Goal: Information Seeking & Learning: Get advice/opinions

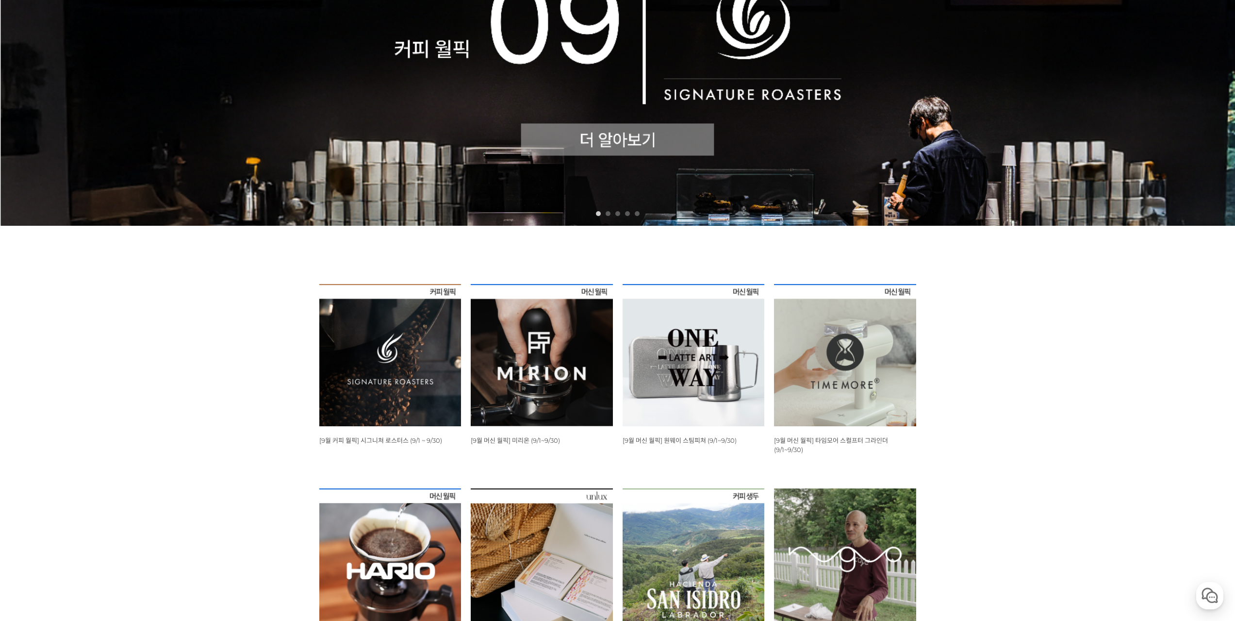
scroll to position [340, 0]
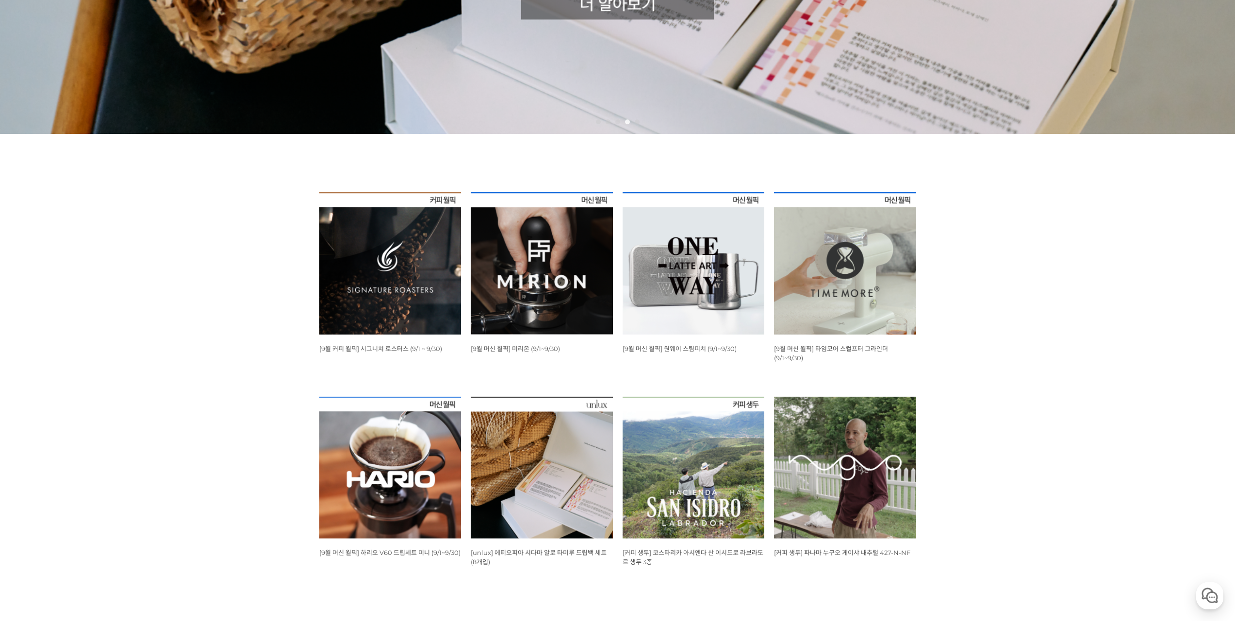
click at [384, 348] on span "[9월 커피 월픽] 시그니쳐 로스터스 (9/1 ~ 9/30)" at bounding box center [380, 349] width 123 height 8
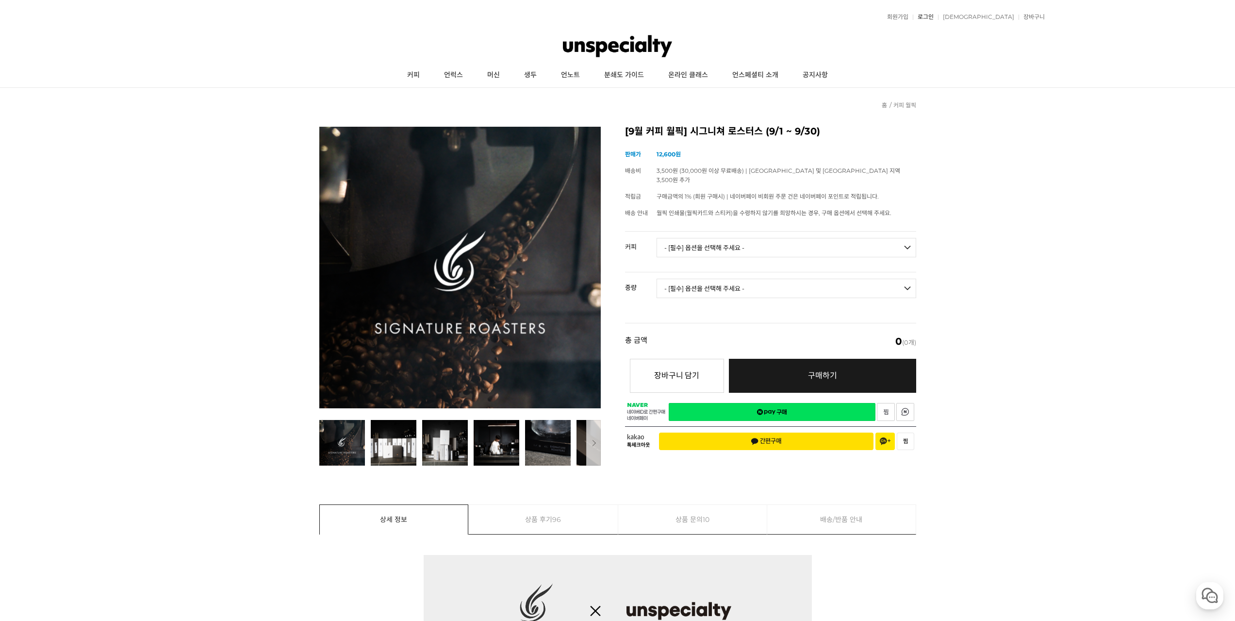
click at [934, 15] on link "로그인" at bounding box center [923, 17] width 21 height 6
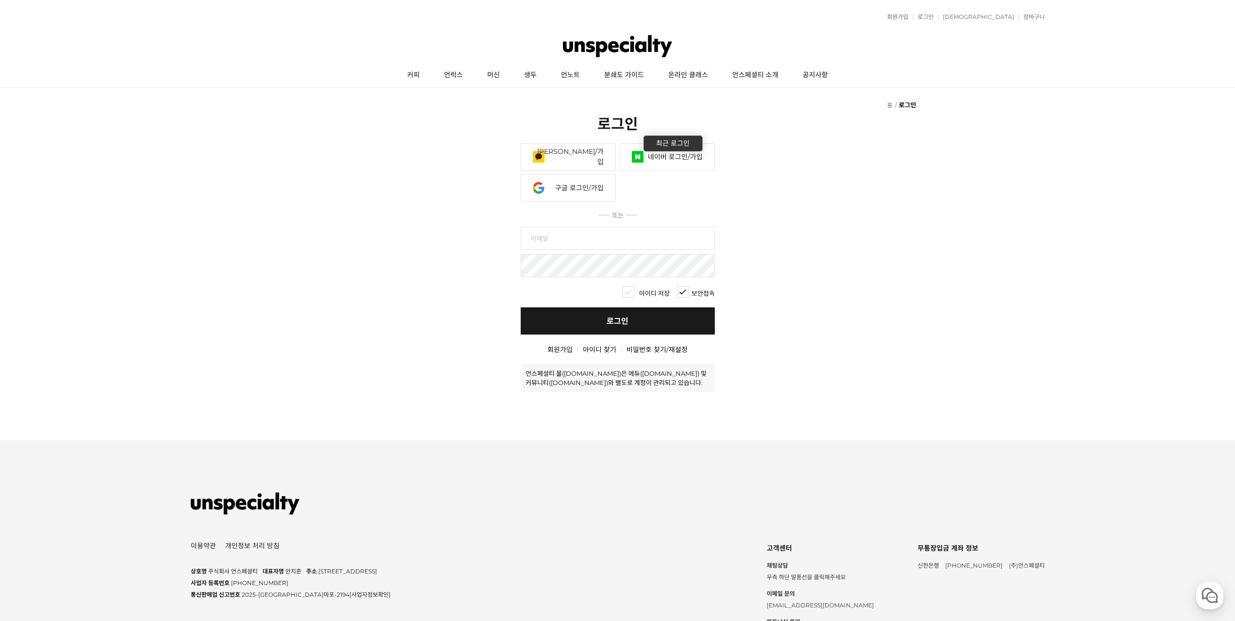
click at [675, 161] on link "네이버 로그인/가입" at bounding box center [667, 156] width 95 height 27
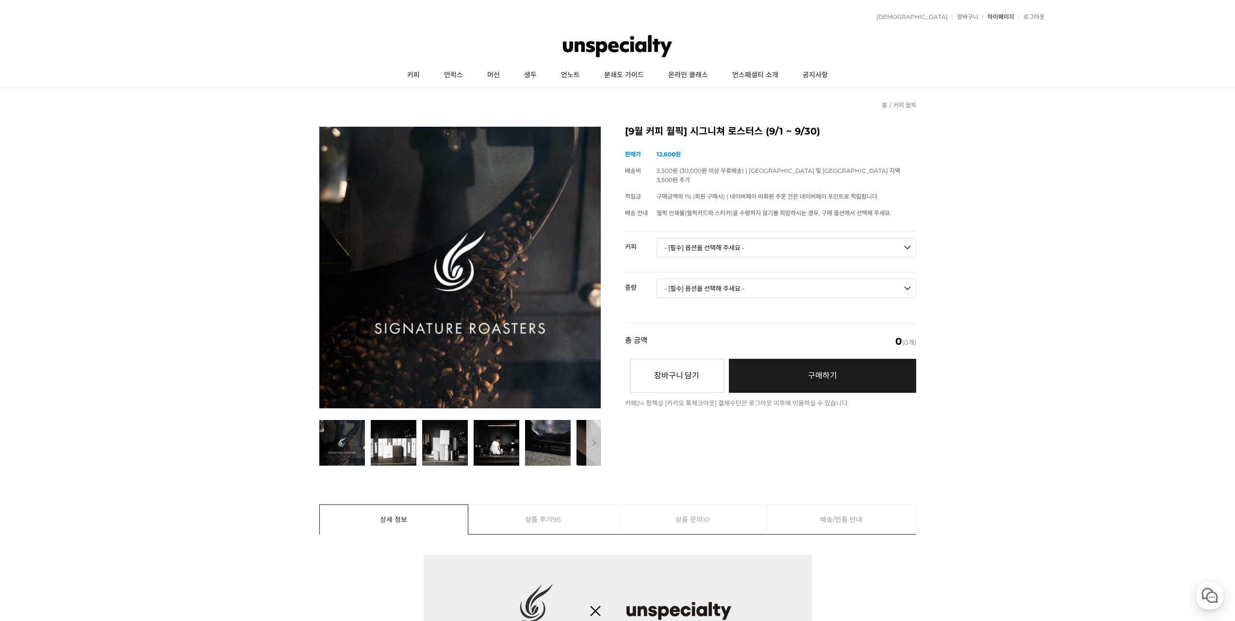
click at [1000, 15] on link "마이페이지" at bounding box center [999, 17] width 32 height 6
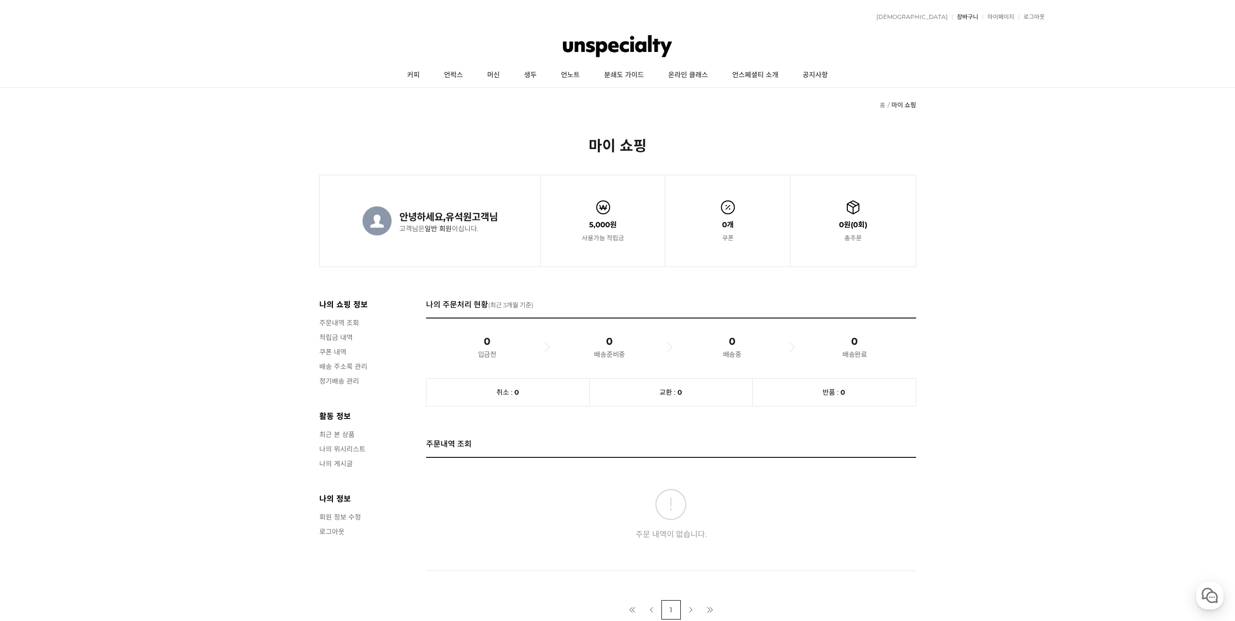
click at [961, 17] on link "장바구니" at bounding box center [965, 17] width 26 height 6
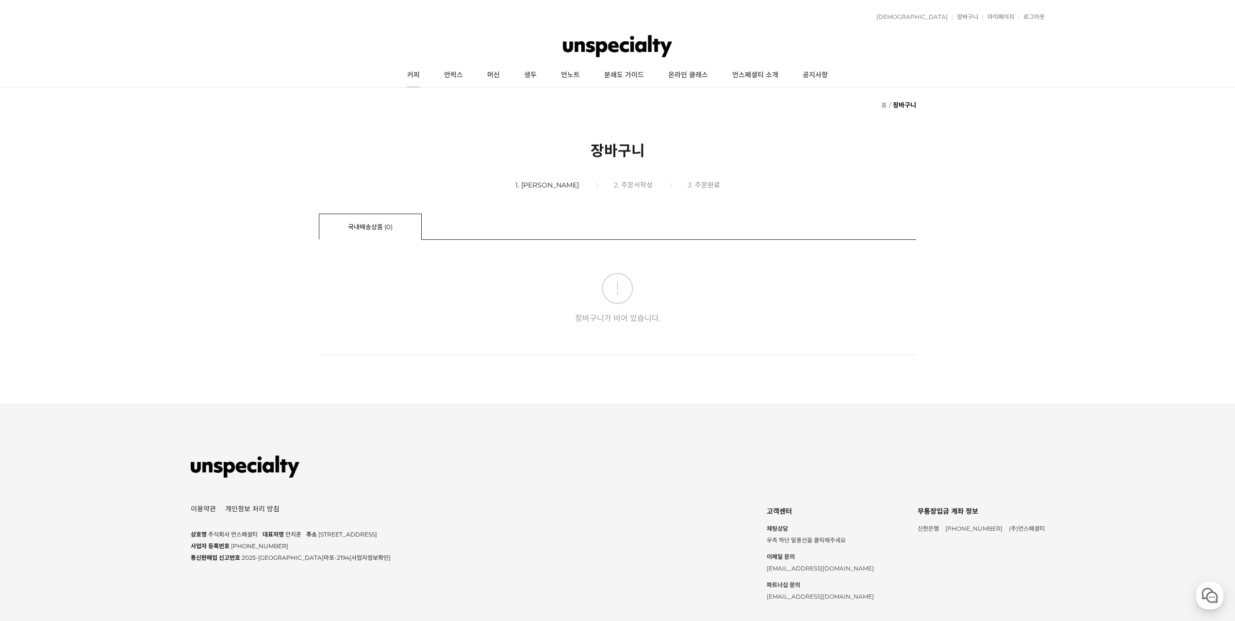
click at [416, 73] on link "커피" at bounding box center [413, 75] width 37 height 24
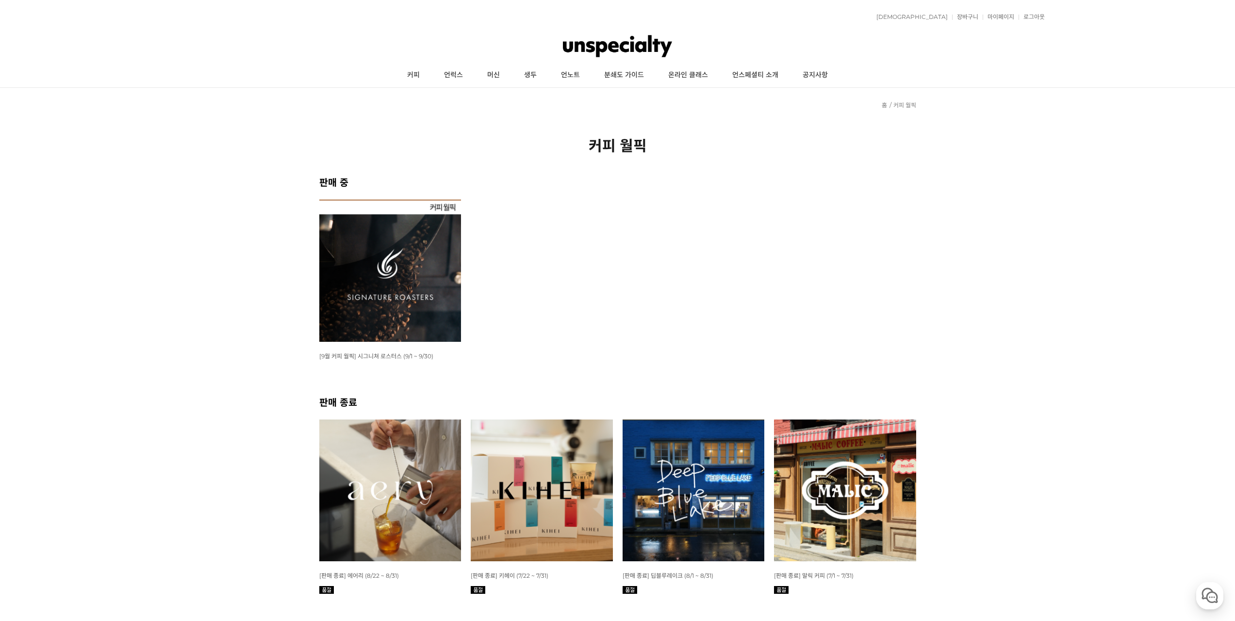
click at [419, 267] on img at bounding box center [390, 270] width 142 height 142
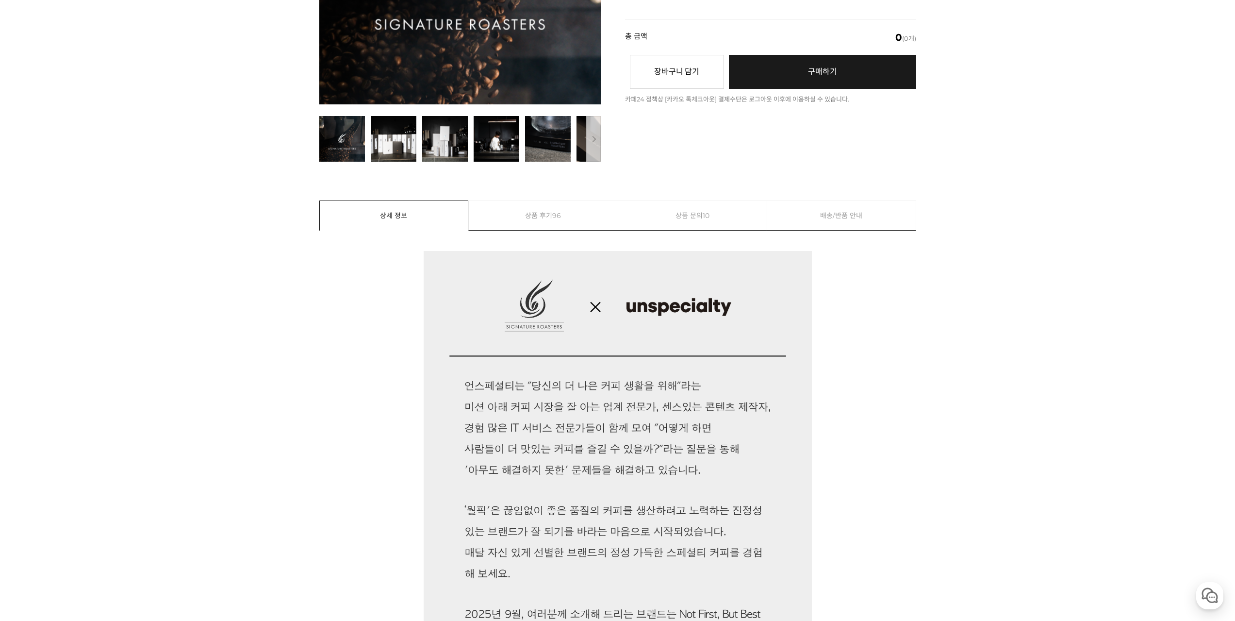
scroll to position [243, 0]
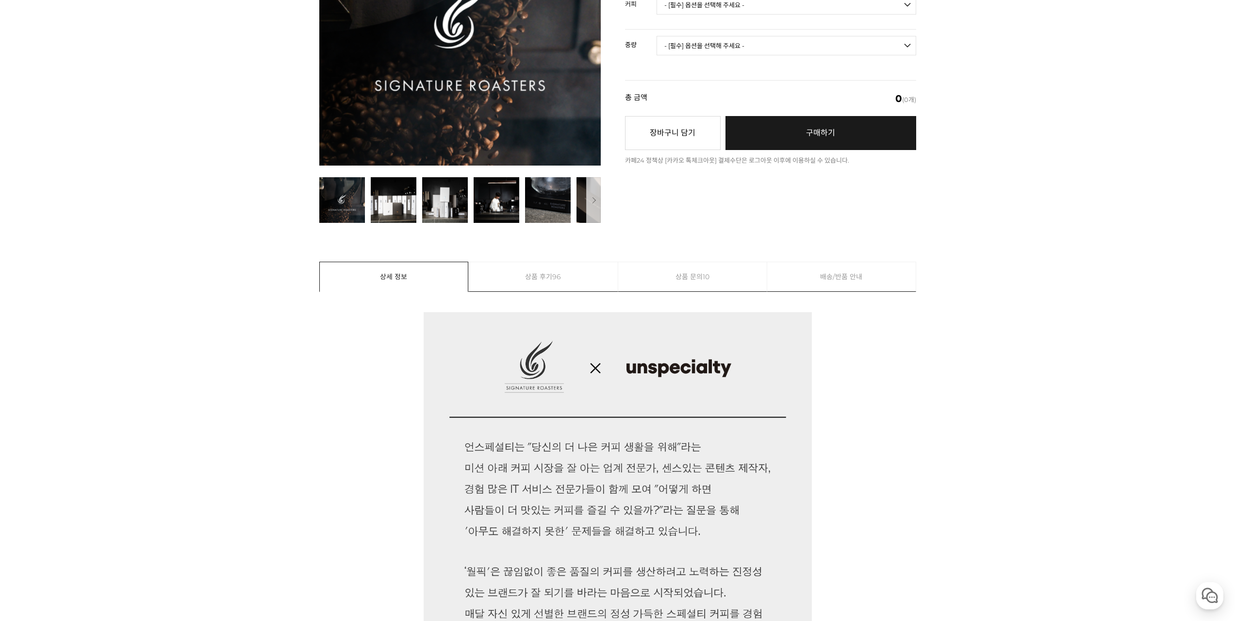
click at [532, 278] on link "상품 후기 96" at bounding box center [543, 276] width 149 height 29
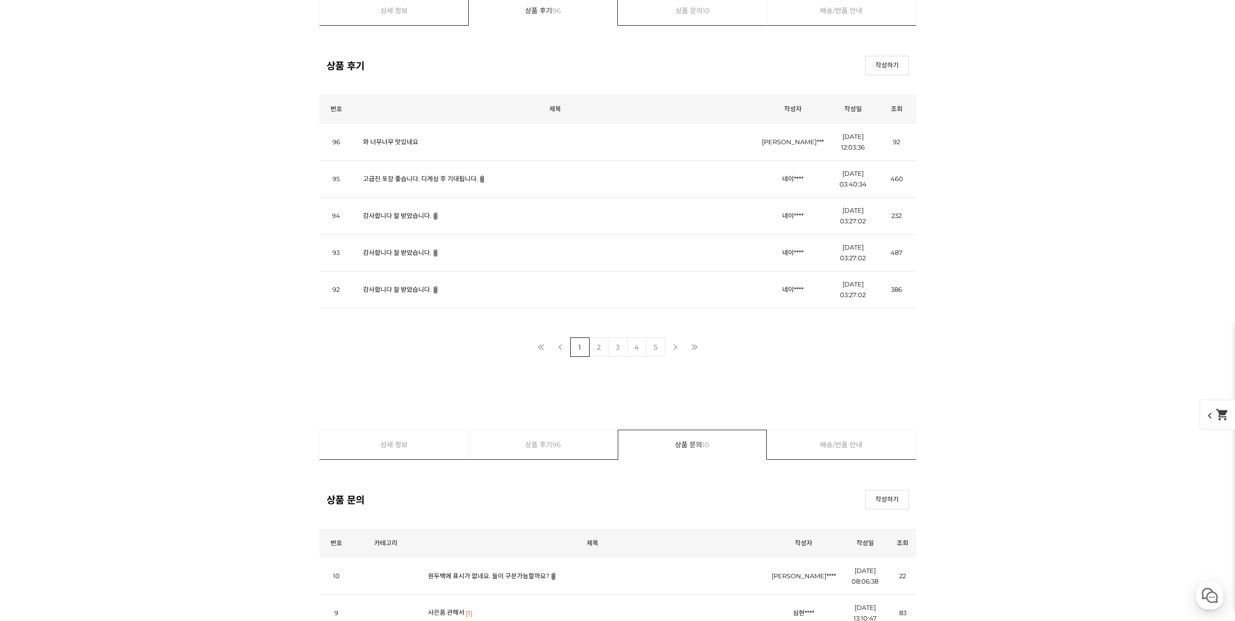
scroll to position [11179, 0]
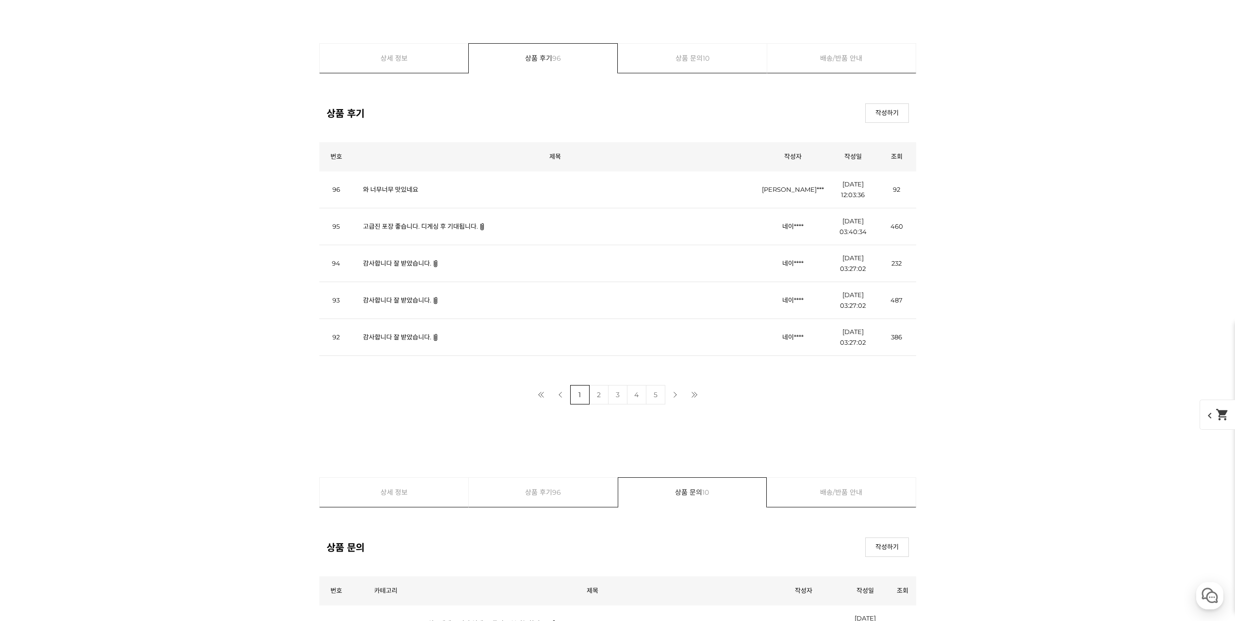
click at [450, 229] on link "고급진 포장 좋습니다. 디게싱 후 기대됩니다." at bounding box center [420, 226] width 115 height 8
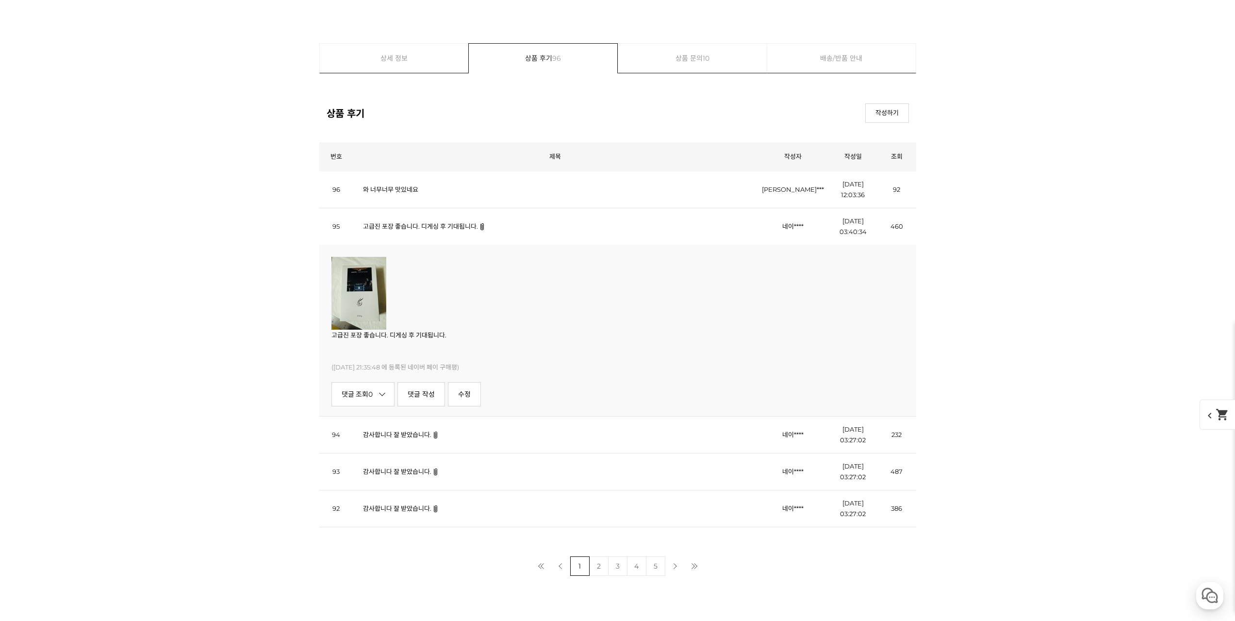
click at [365, 310] on img at bounding box center [358, 293] width 55 height 73
click at [350, 294] on img at bounding box center [358, 293] width 55 height 73
click at [358, 309] on img at bounding box center [358, 293] width 55 height 73
click at [362, 285] on img at bounding box center [358, 293] width 55 height 73
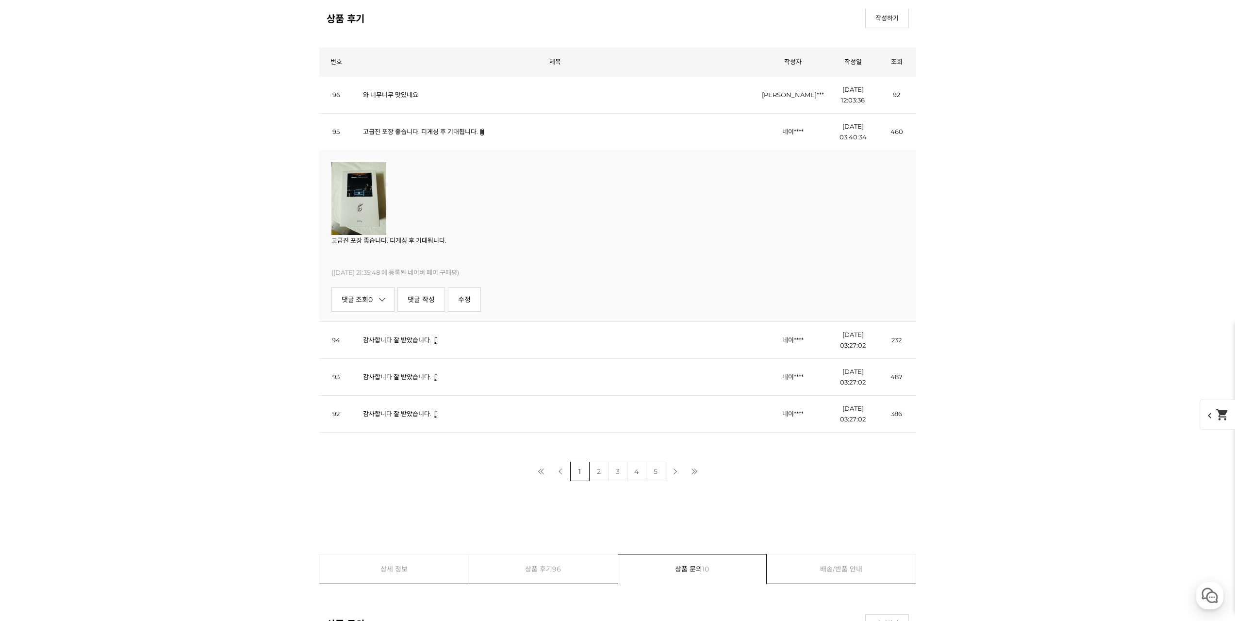
scroll to position [11276, 0]
click at [415, 340] on link "감사합니다 잘 받았습니다." at bounding box center [397, 337] width 68 height 8
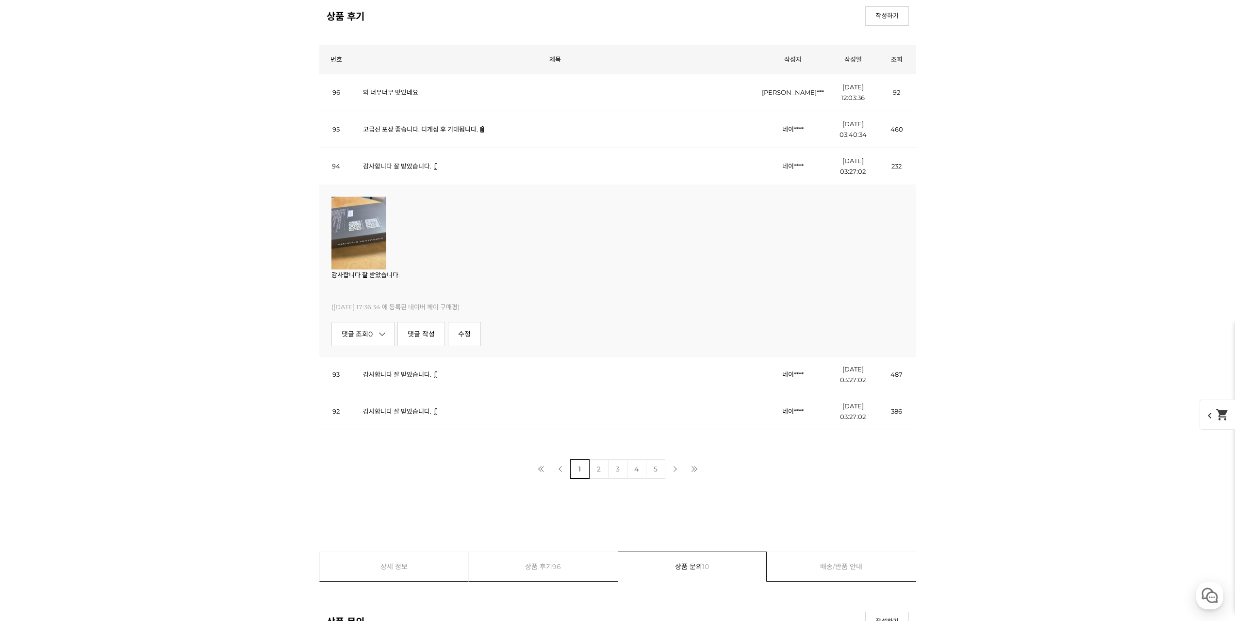
click at [408, 376] on link "감사합니다 잘 받았습니다." at bounding box center [397, 374] width 68 height 8
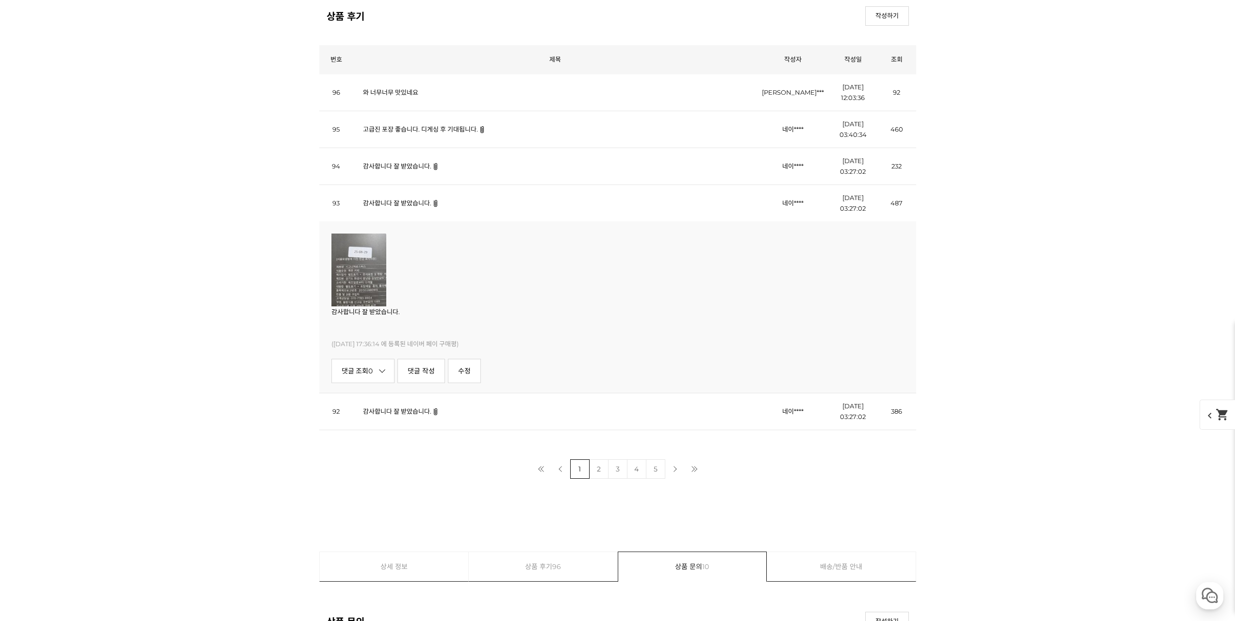
click at [361, 283] on img at bounding box center [358, 269] width 55 height 73
click at [346, 316] on p "감사합니다 잘 받았습니다." at bounding box center [617, 311] width 573 height 11
click at [354, 269] on img at bounding box center [358, 269] width 55 height 73
drag, startPoint x: 375, startPoint y: 279, endPoint x: 436, endPoint y: 287, distance: 62.1
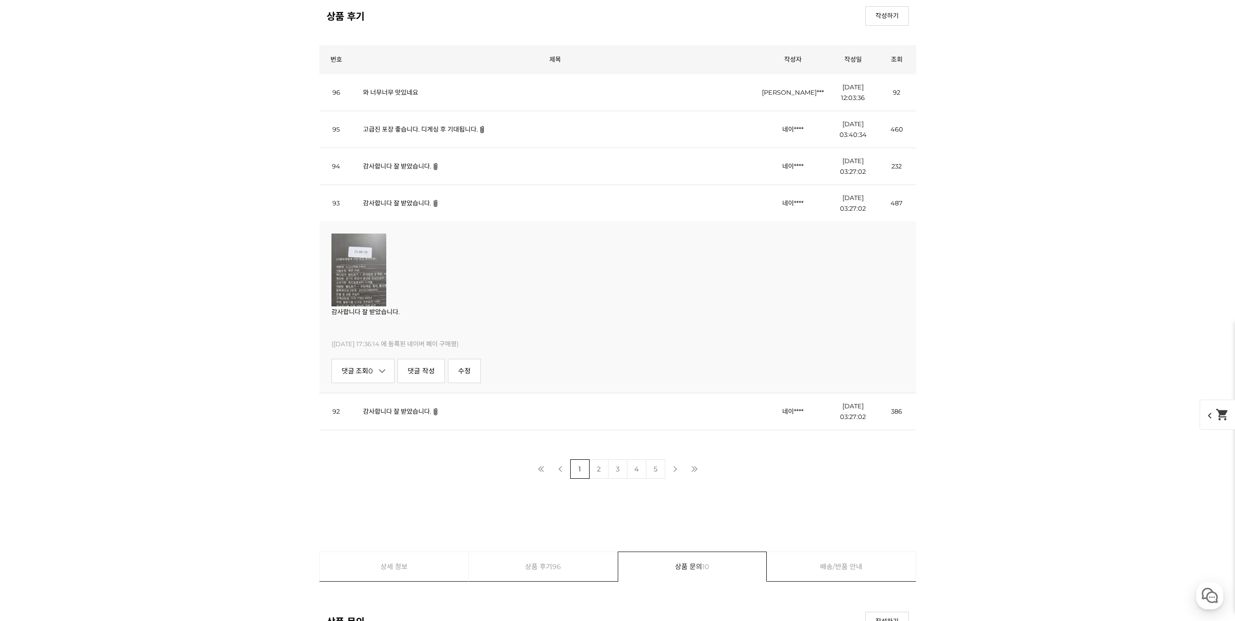
click at [437, 286] on p at bounding box center [617, 269] width 573 height 73
click at [436, 287] on p at bounding box center [617, 269] width 573 height 73
click at [394, 413] on link "감사합니다 잘 받았습니다." at bounding box center [397, 411] width 68 height 8
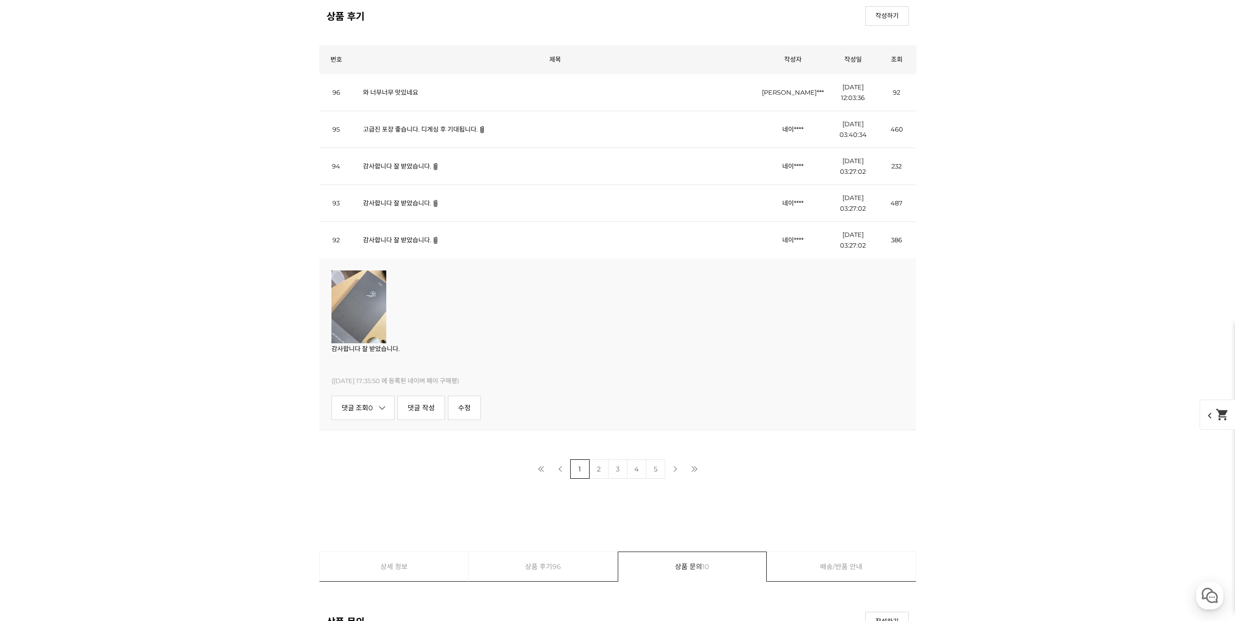
click at [603, 470] on link "2" at bounding box center [598, 468] width 19 height 19
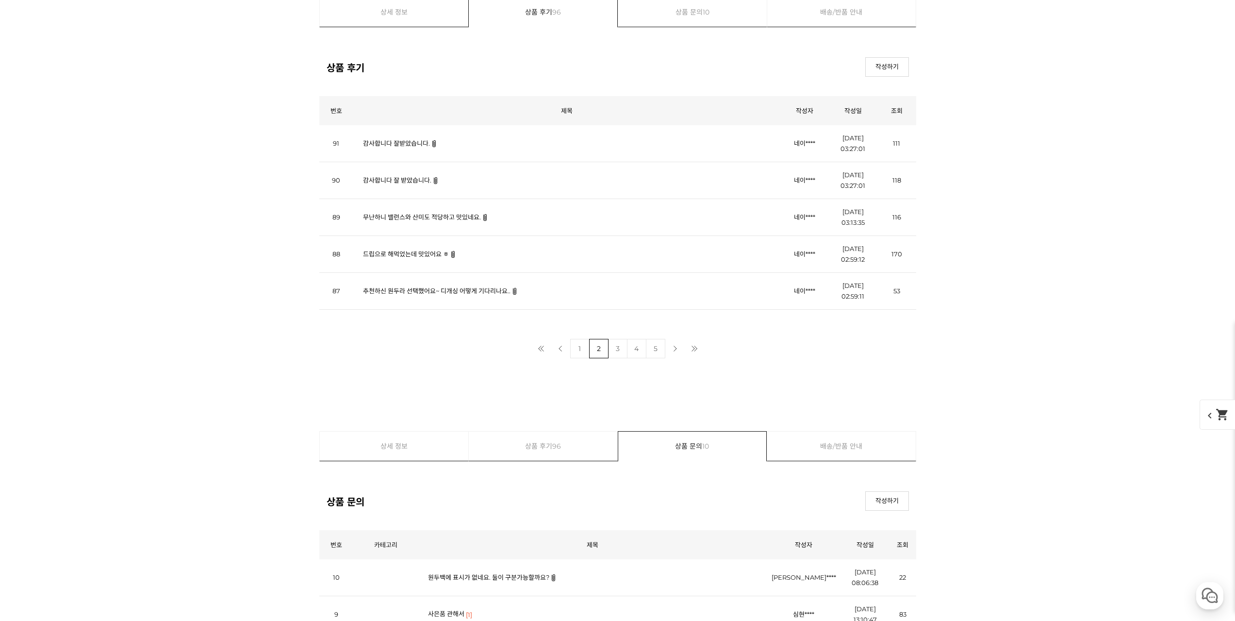
click at [419, 258] on link "드립으로 해먹었는데 맛있어요 ㅎ" at bounding box center [406, 254] width 86 height 8
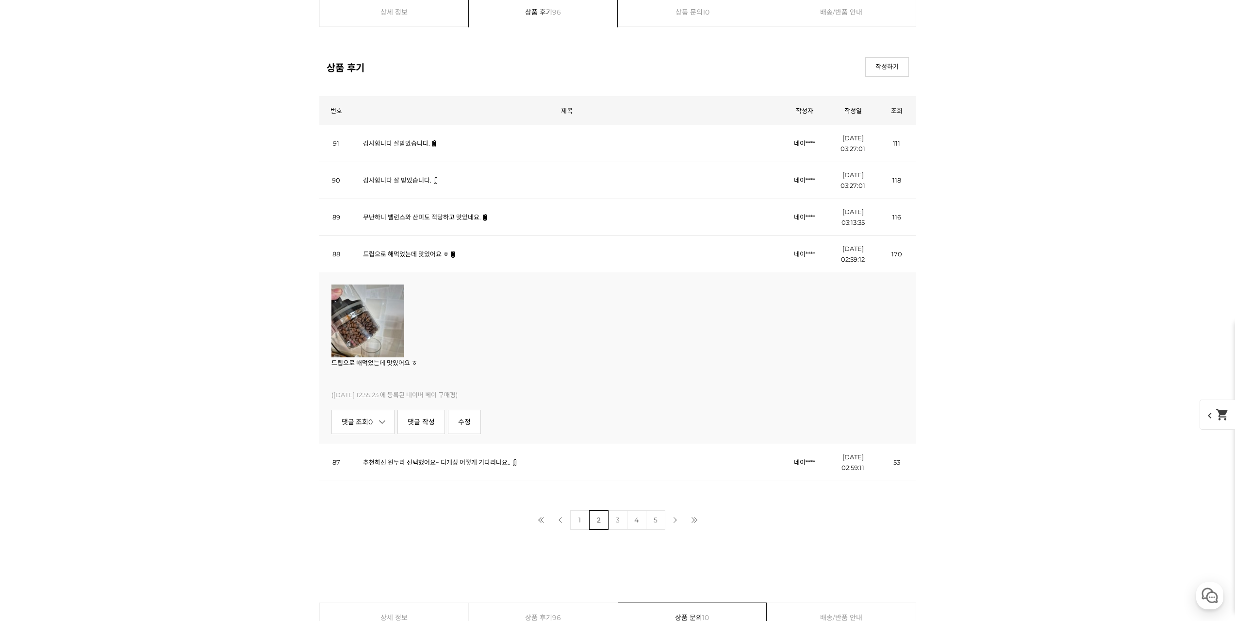
click at [359, 336] on img at bounding box center [367, 320] width 73 height 73
click at [465, 462] on link "추천하신 원두라 선택했어요~ 디개싱 어떻게 기다리나요.." at bounding box center [437, 462] width 148 height 8
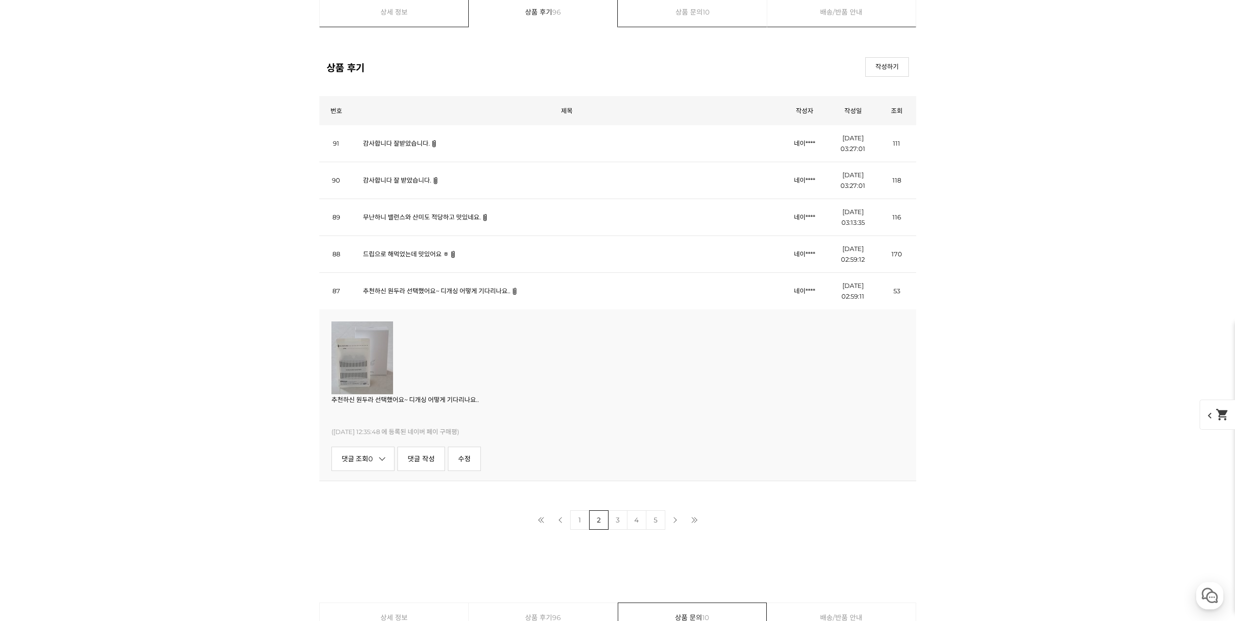
click at [619, 525] on link "3" at bounding box center [617, 519] width 19 height 19
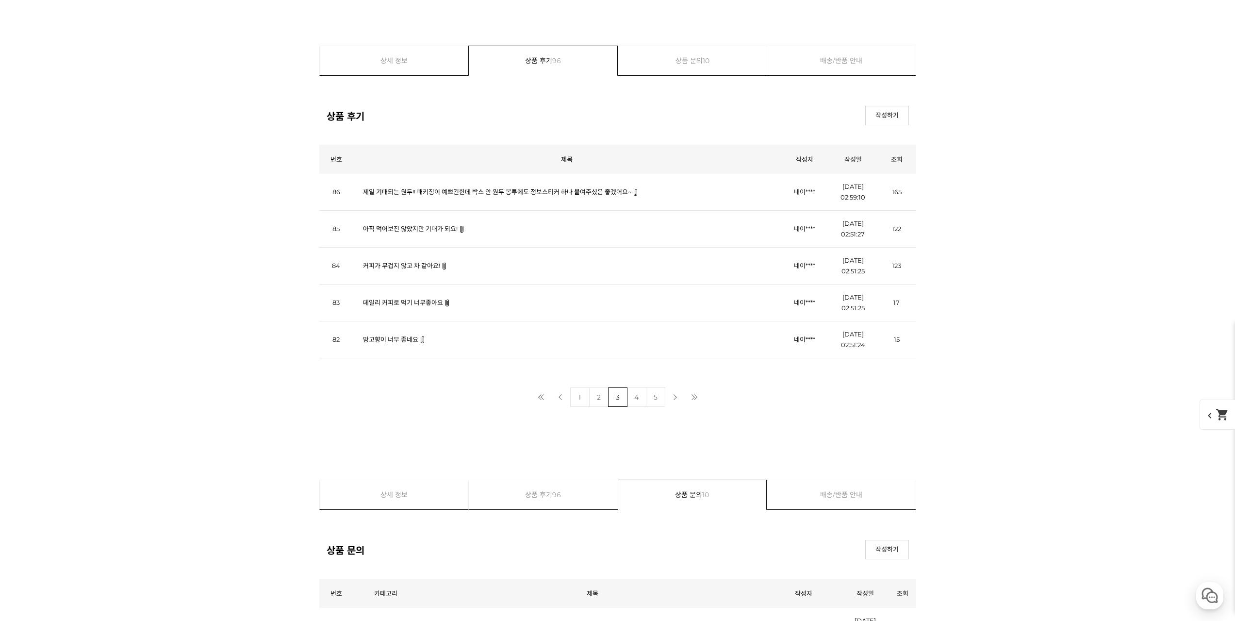
click at [640, 400] on link "4" at bounding box center [636, 396] width 19 height 19
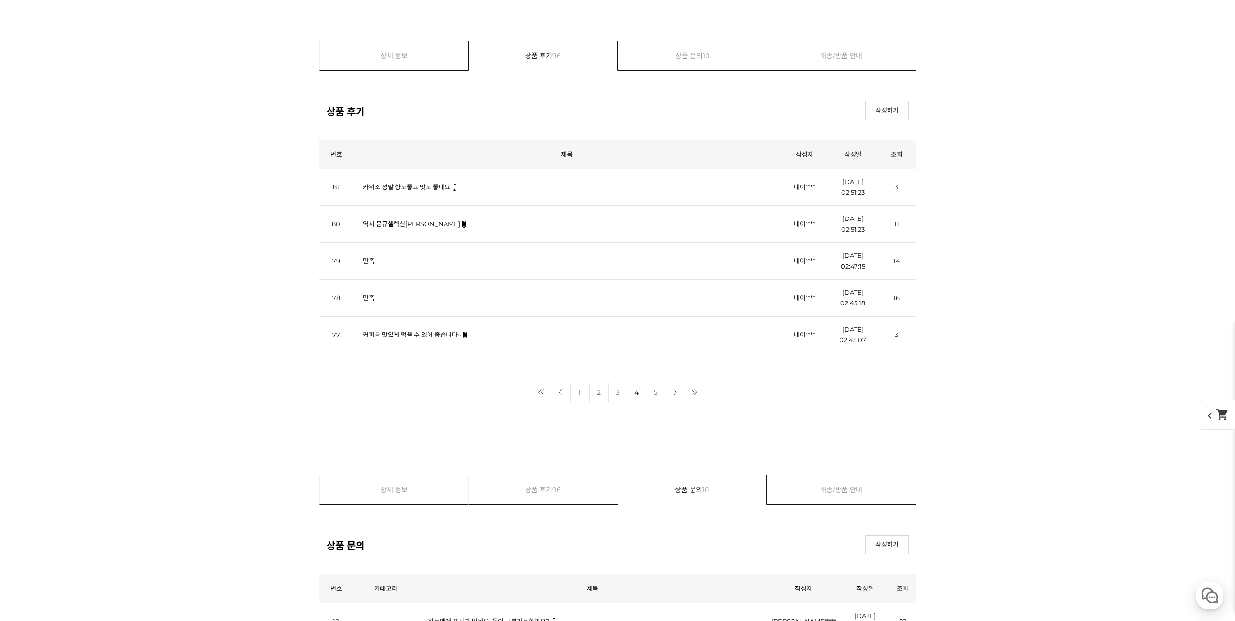
scroll to position [3998, 0]
click at [394, 228] on link "역시 문규셀렉션[PERSON_NAME]" at bounding box center [411, 229] width 97 height 8
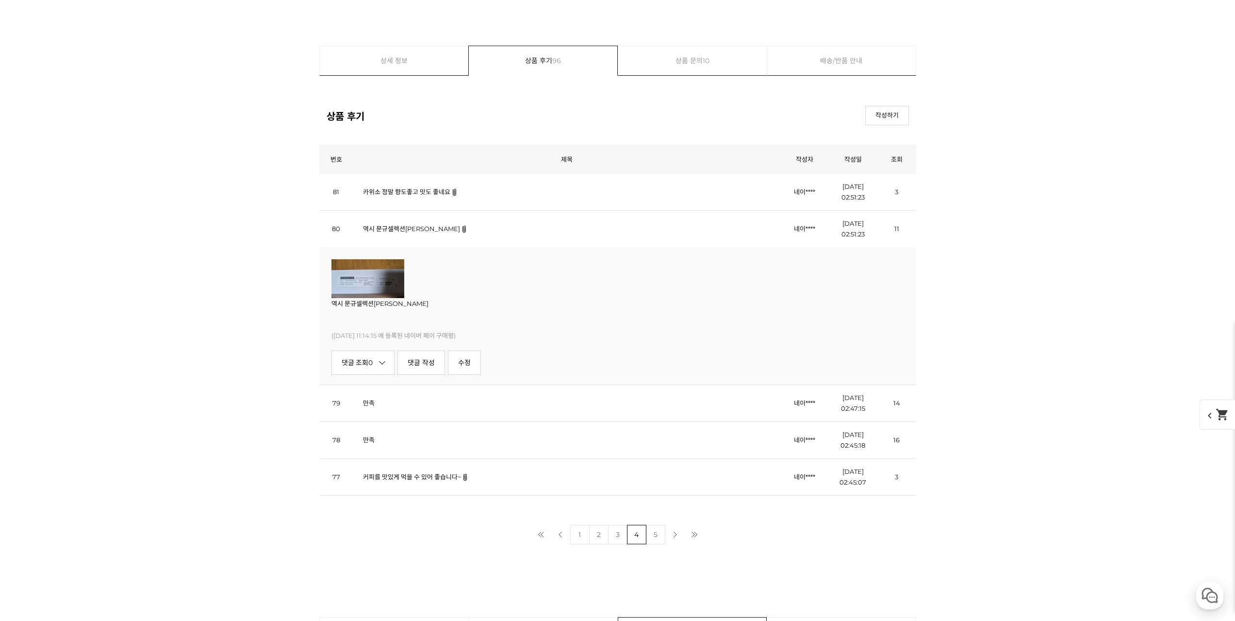
click at [365, 285] on img at bounding box center [367, 278] width 73 height 39
click at [362, 303] on p "역시 문규셀렉션이네요" at bounding box center [617, 303] width 573 height 11
click at [350, 364] on link "댓글 조회 0" at bounding box center [363, 362] width 64 height 24
click at [455, 478] on link "커피를 맛있게 먹을 수 있어 좋습니다~" at bounding box center [412, 477] width 98 height 8
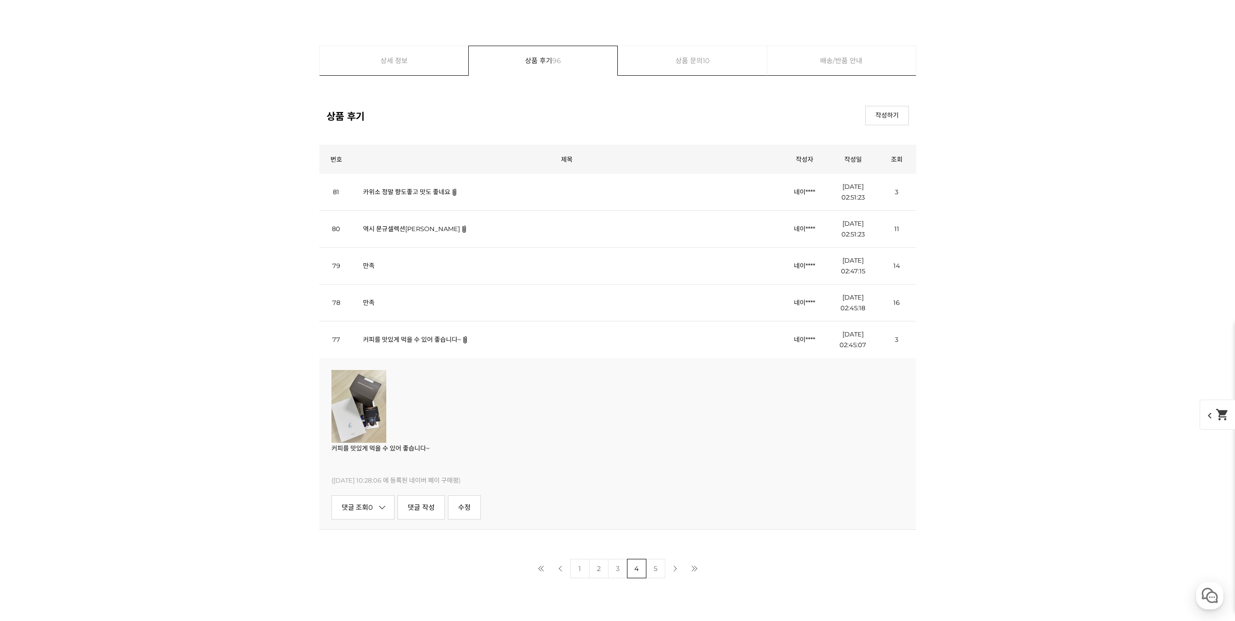
click at [377, 410] on img at bounding box center [358, 406] width 55 height 73
click at [656, 570] on link "5" at bounding box center [655, 568] width 19 height 19
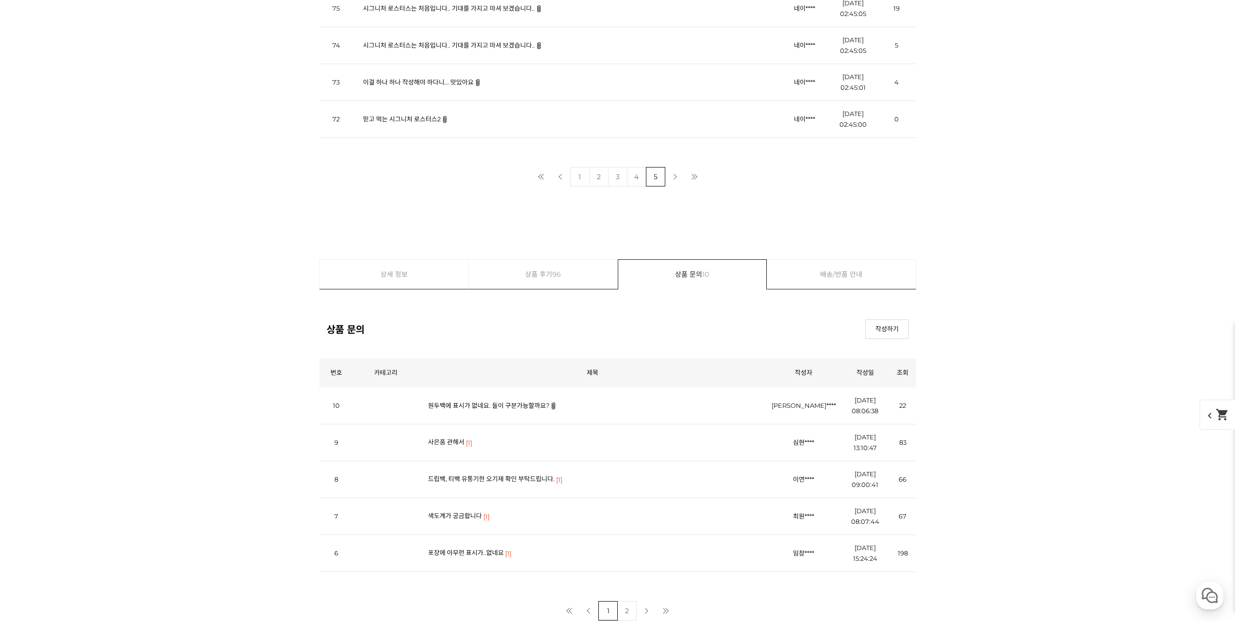
scroll to position [10015, 0]
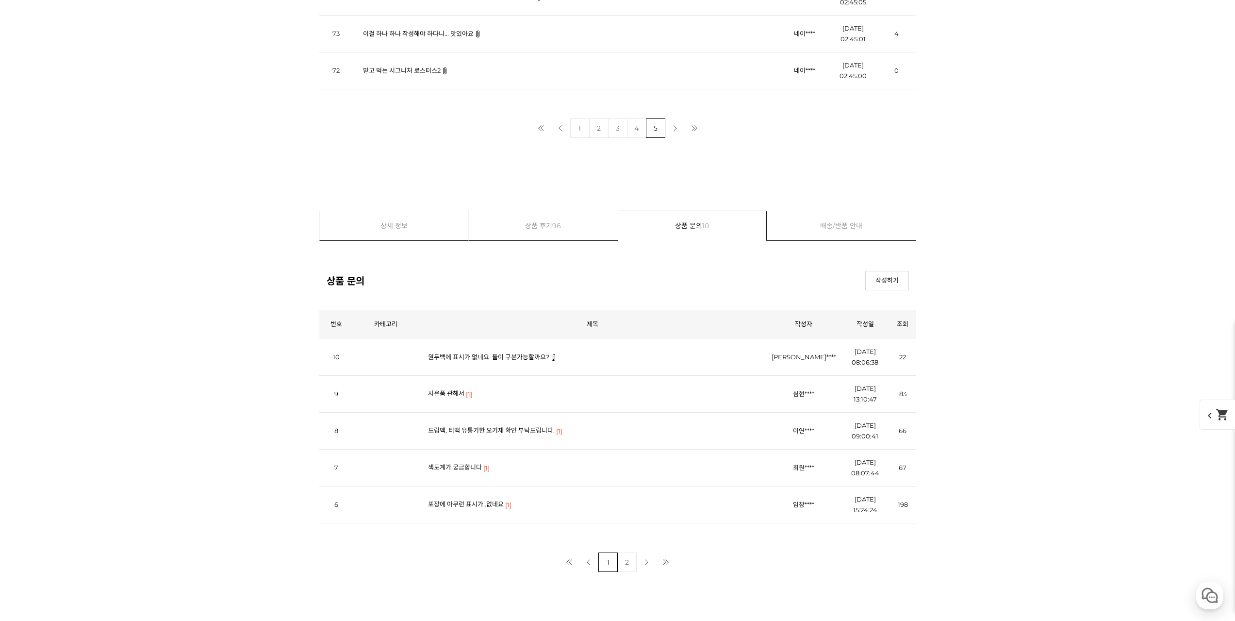
click at [623, 562] on link "2" at bounding box center [626, 561] width 19 height 19
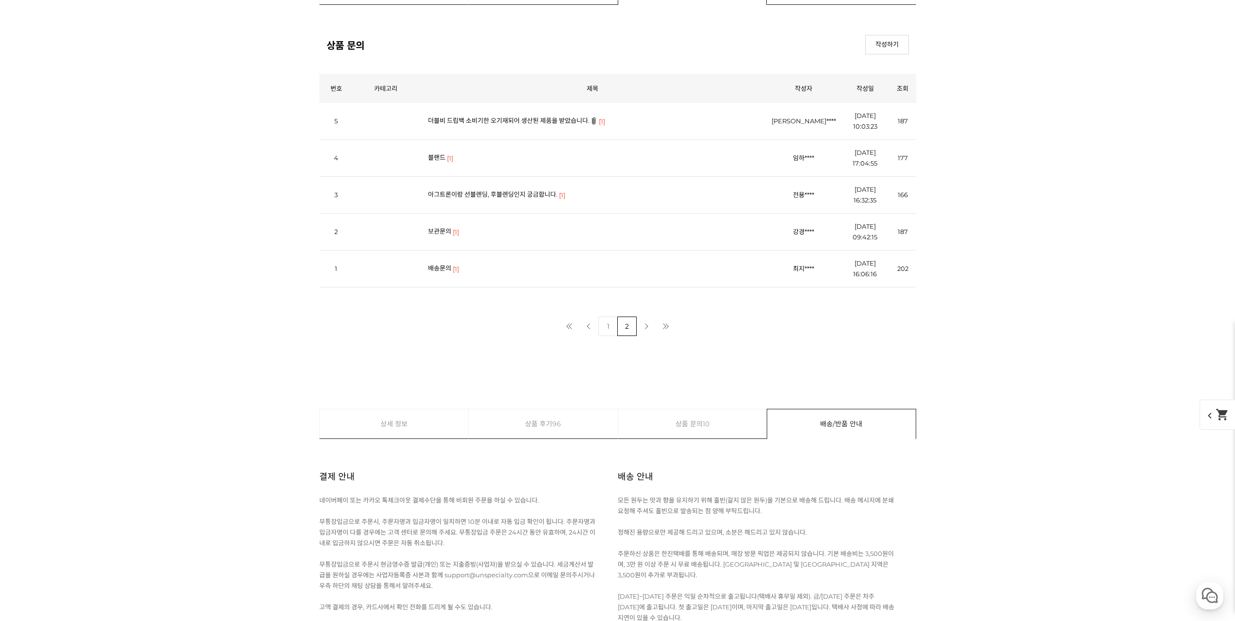
scroll to position [4431, 0]
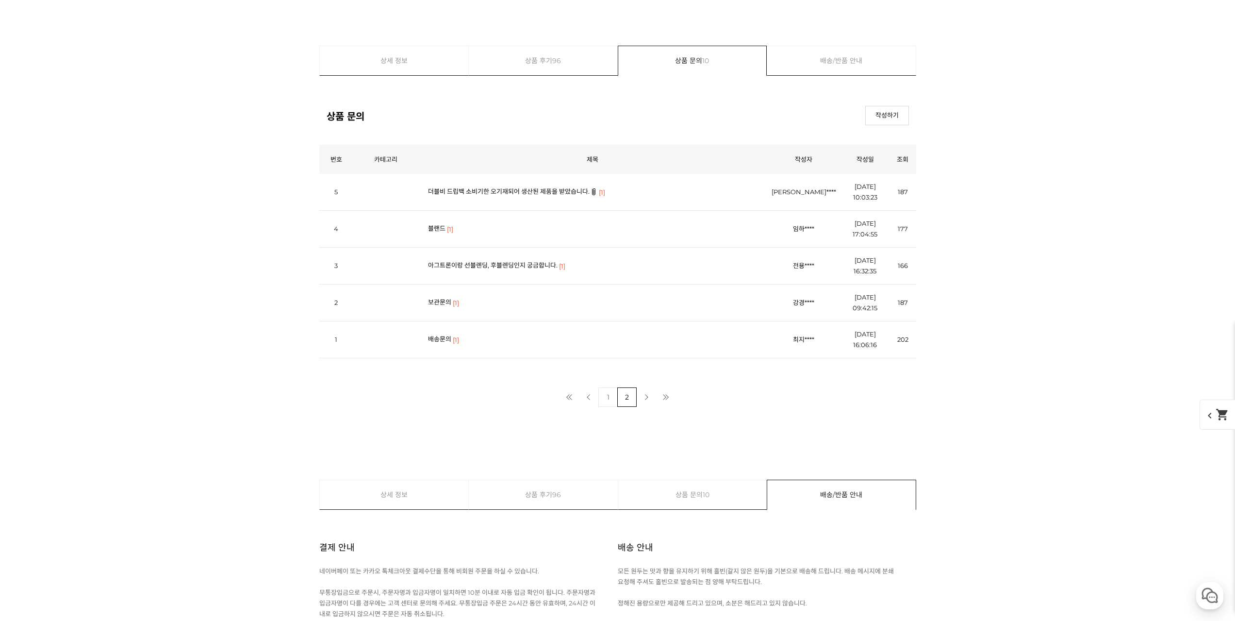
click at [704, 61] on span "10" at bounding box center [705, 60] width 7 height 29
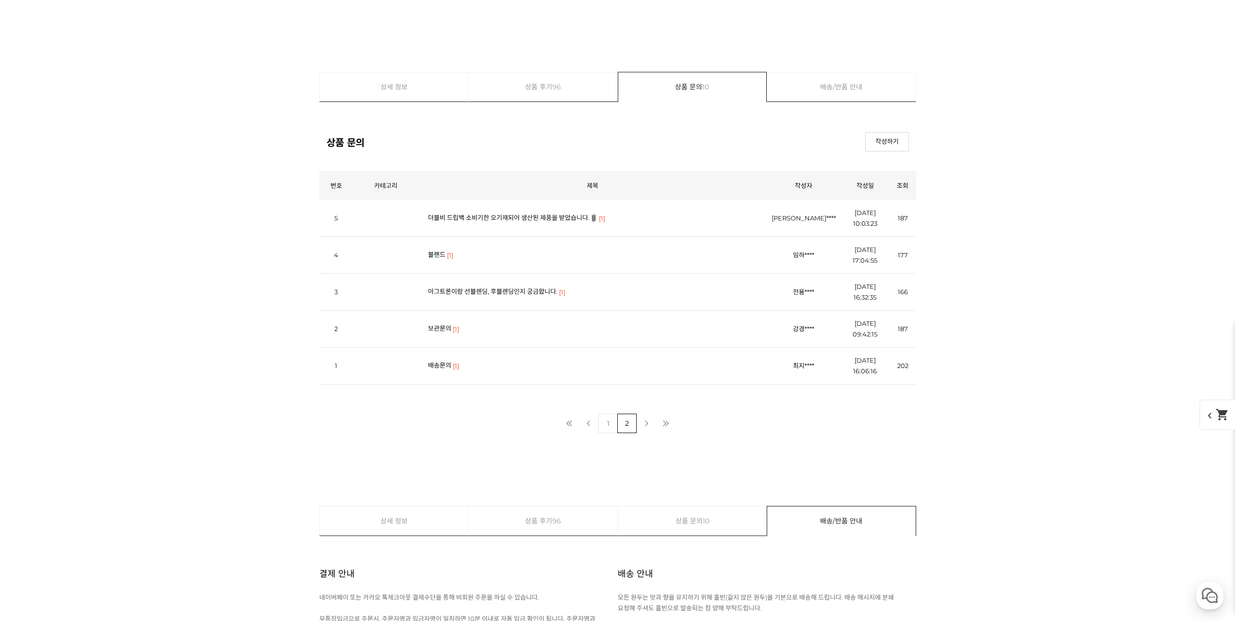
click at [691, 86] on link "상품 문의 10" at bounding box center [692, 86] width 148 height 29
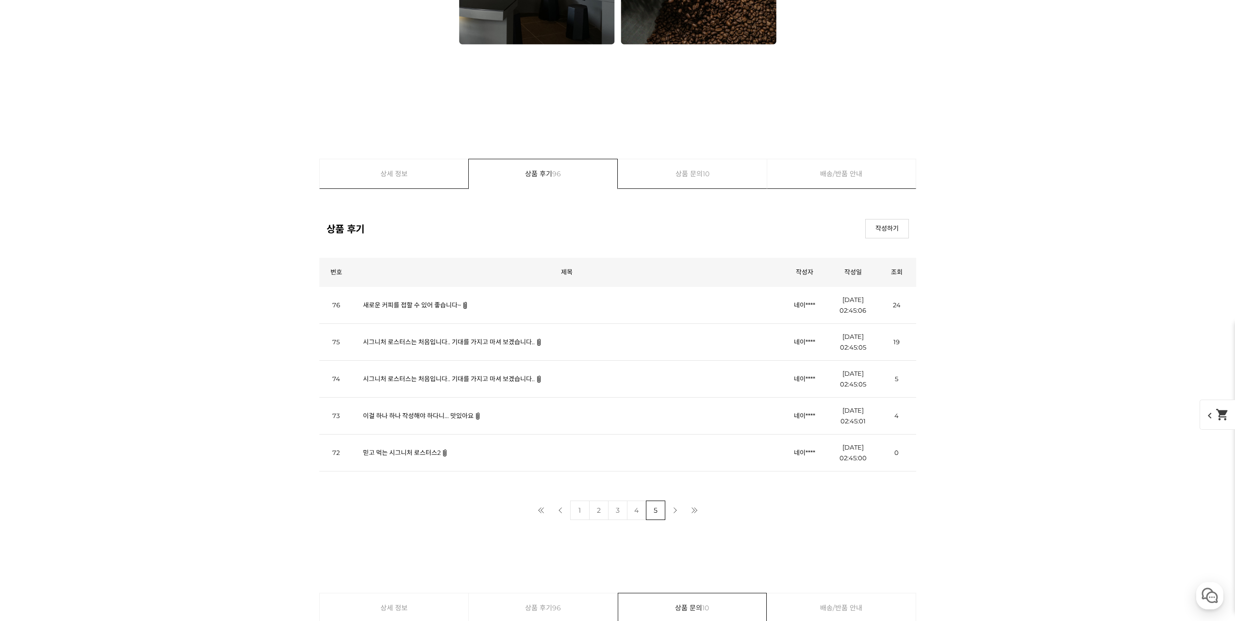
scroll to position [9651, 0]
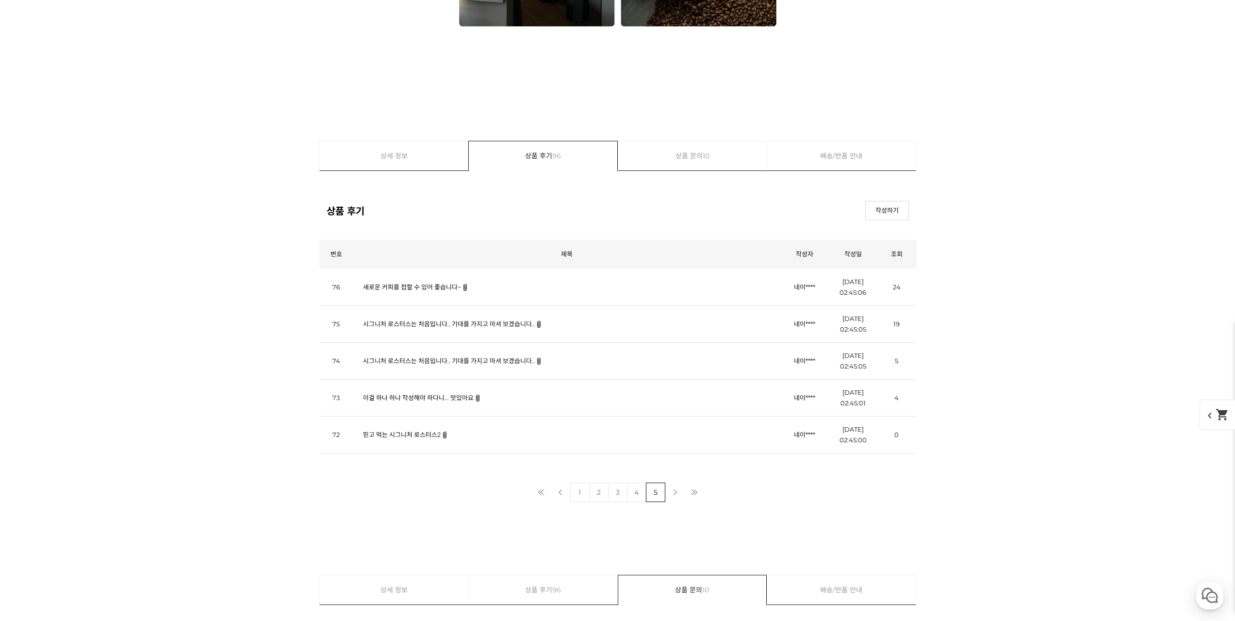
click at [677, 494] on link "다음 페이지" at bounding box center [674, 491] width 19 height 19
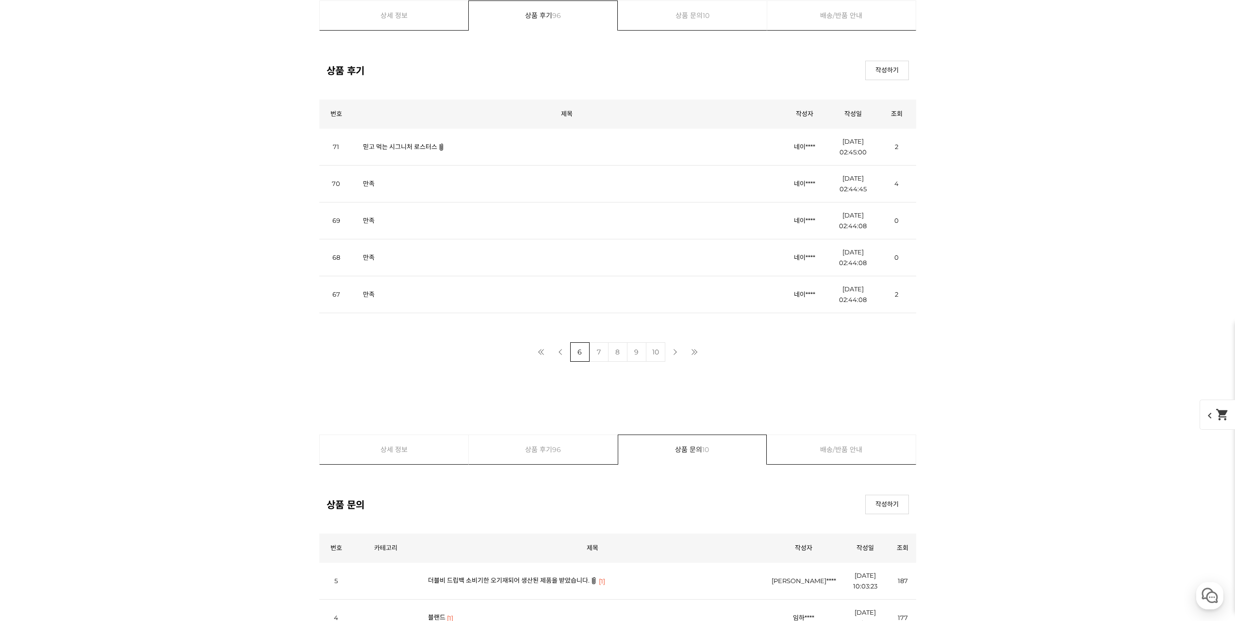
scroll to position [9664, 0]
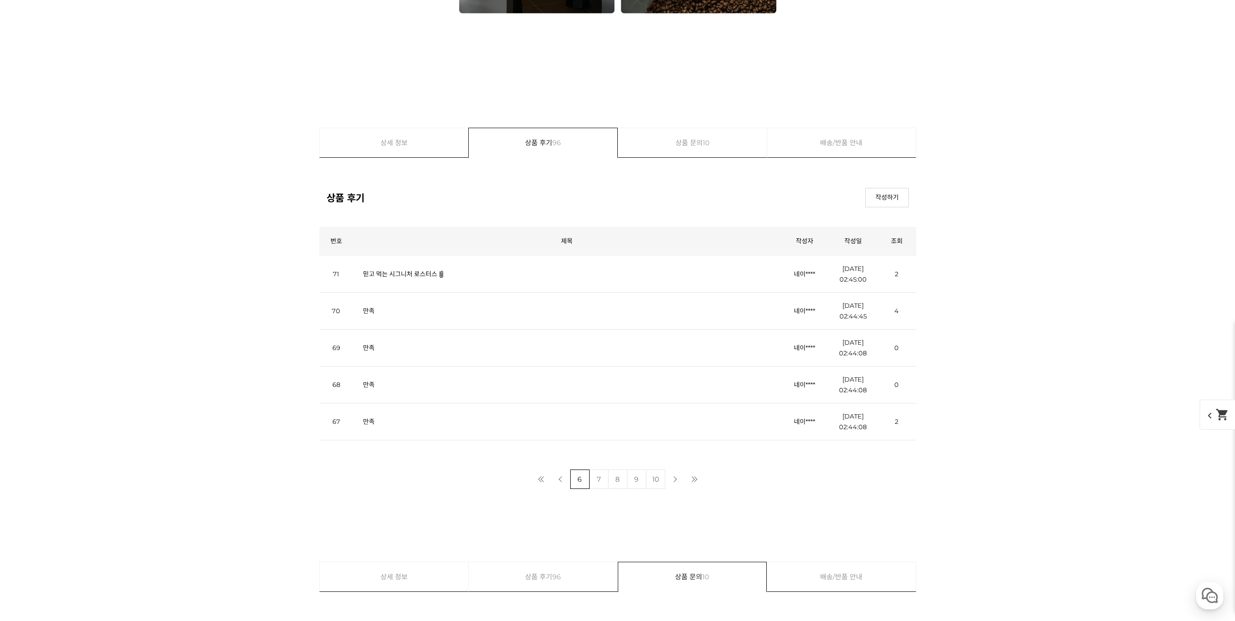
click at [597, 481] on link "7" at bounding box center [598, 478] width 19 height 19
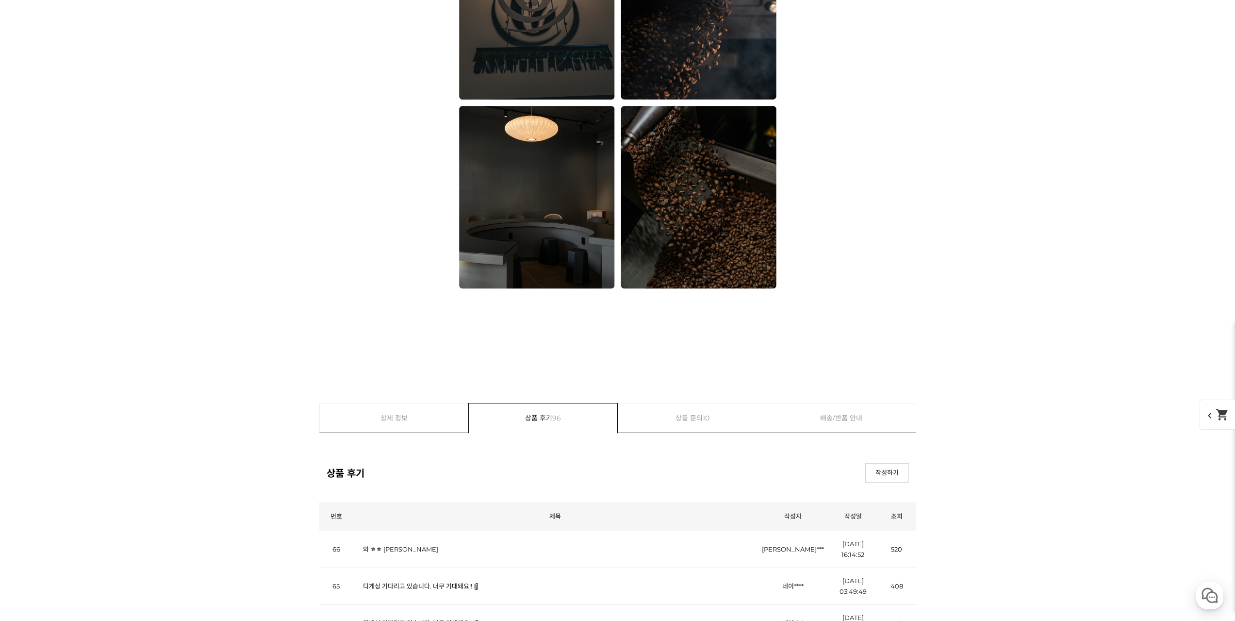
scroll to position [9627, 0]
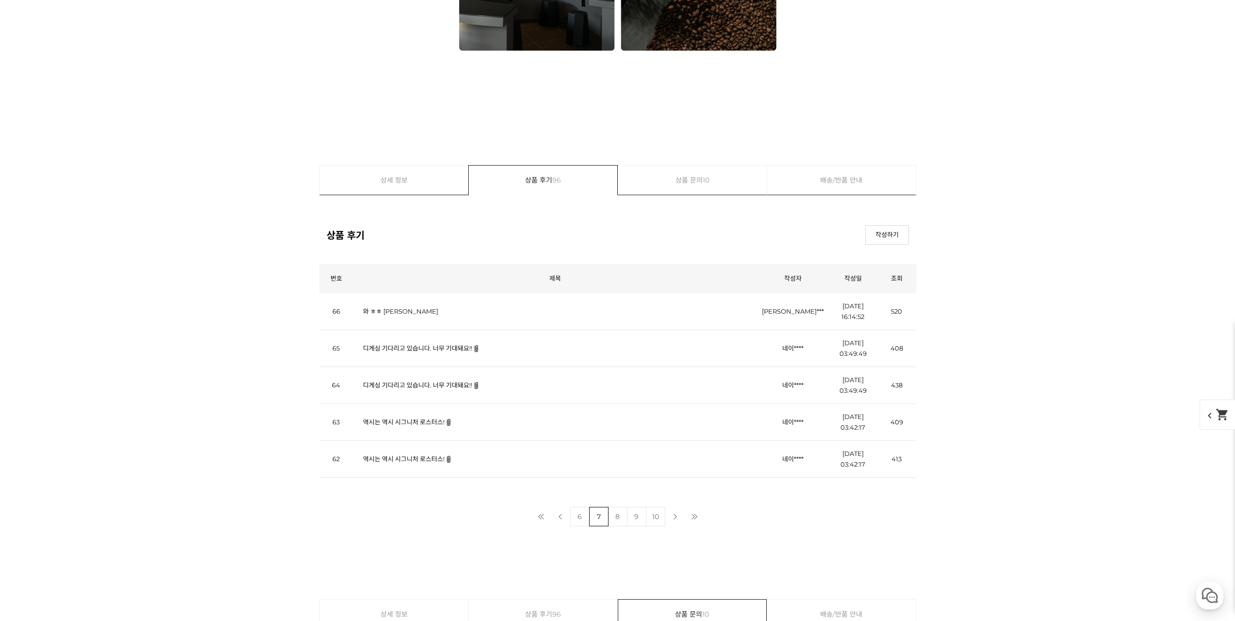
click at [408, 421] on link "역시는 역시 시그니처 로스터스!" at bounding box center [404, 422] width 82 height 8
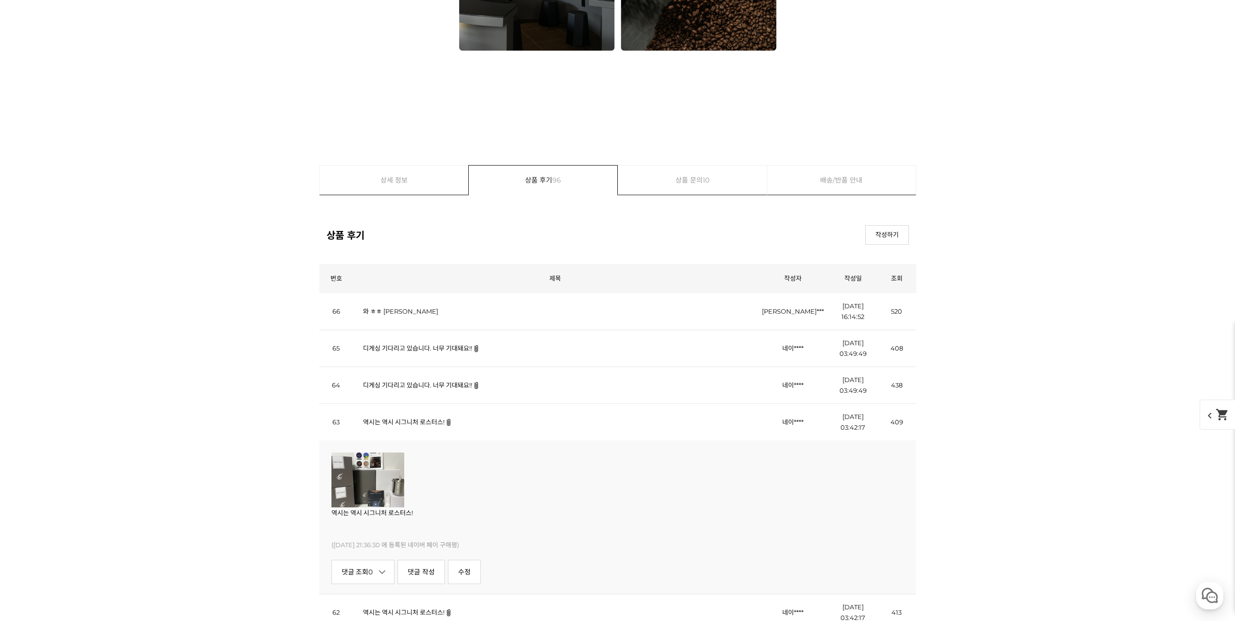
click at [358, 477] on img at bounding box center [367, 479] width 73 height 55
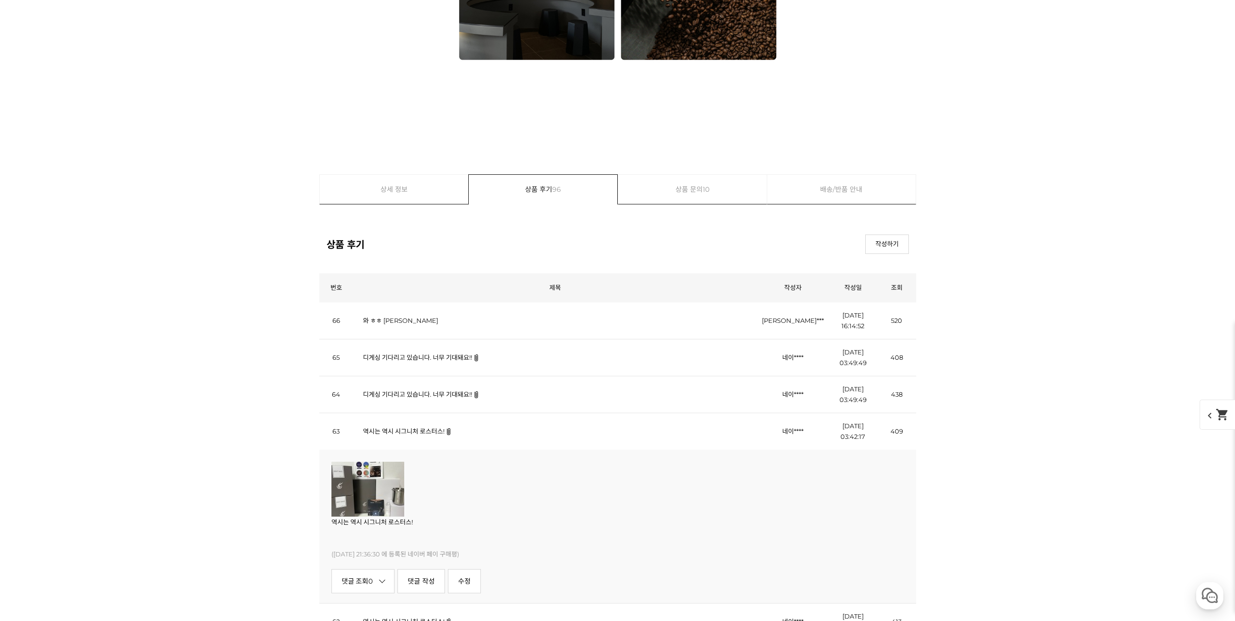
scroll to position [9724, 0]
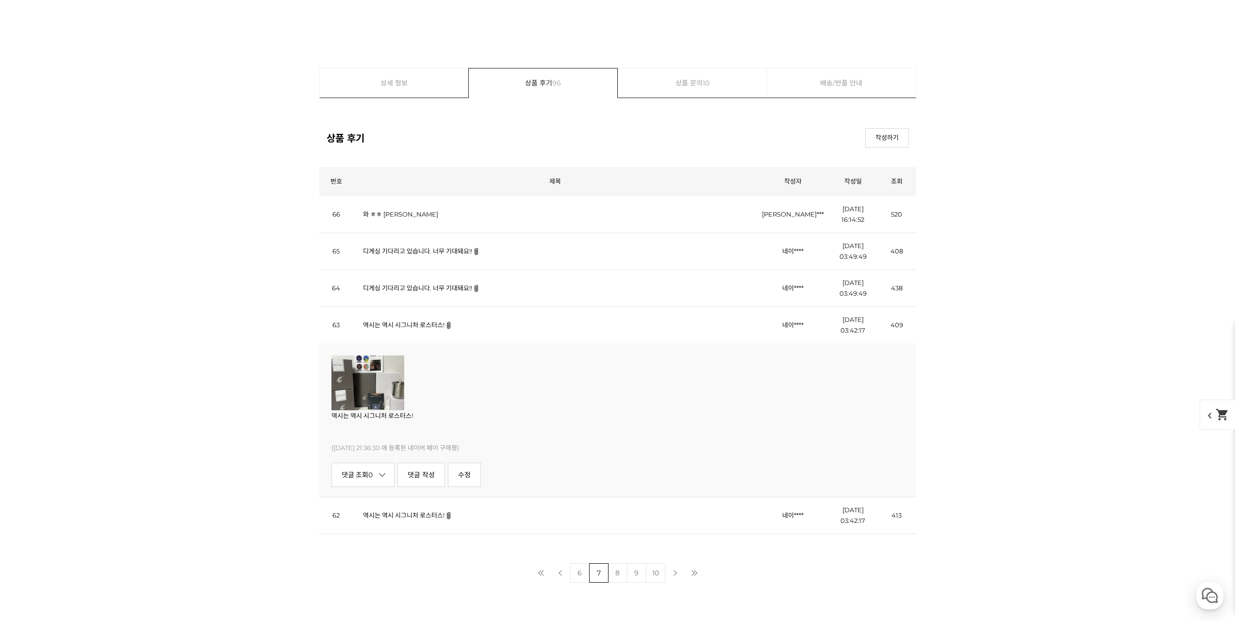
click at [636, 578] on link "9" at bounding box center [636, 572] width 19 height 19
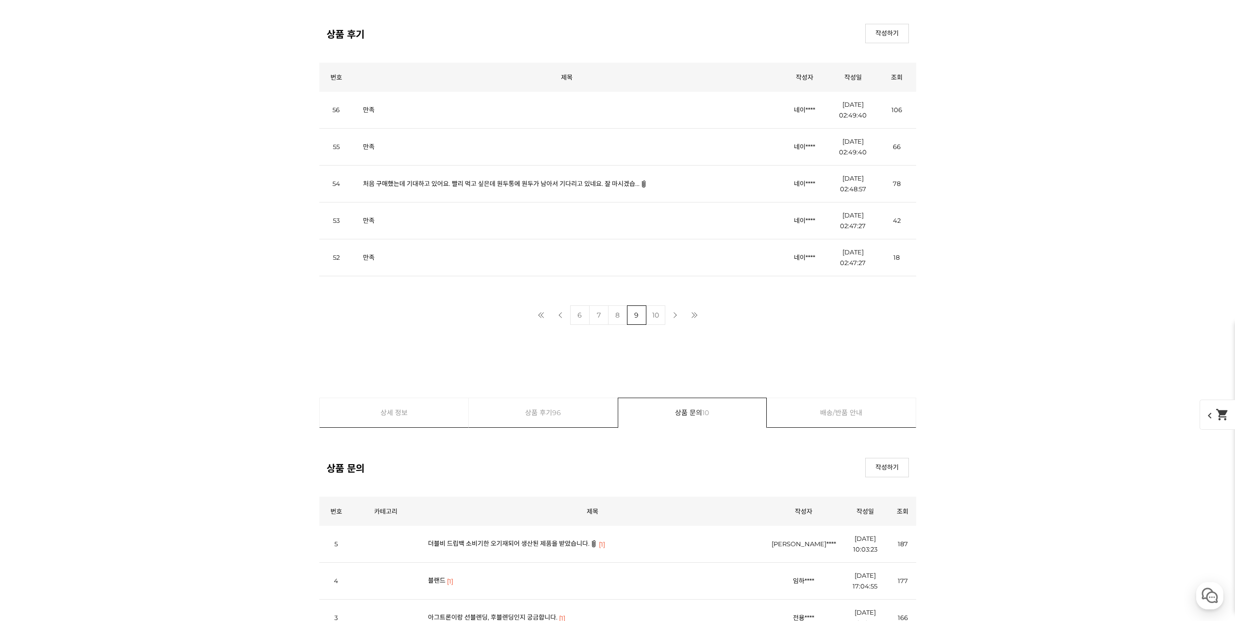
scroll to position [4046, 0]
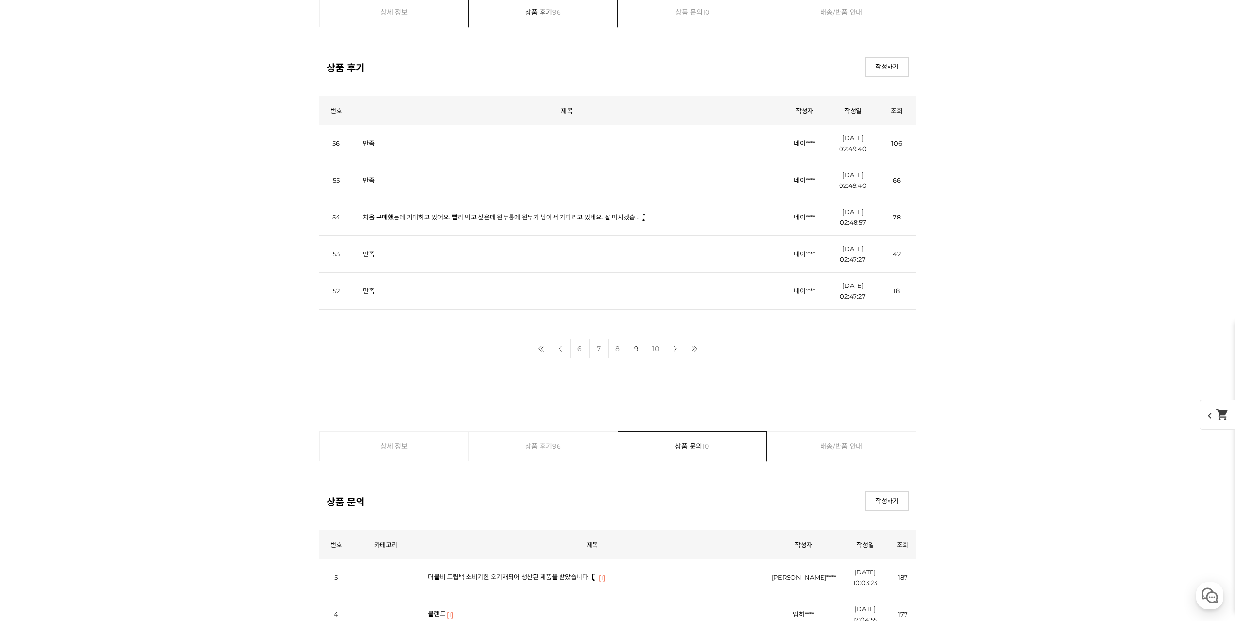
click at [621, 354] on link "8" at bounding box center [617, 348] width 19 height 19
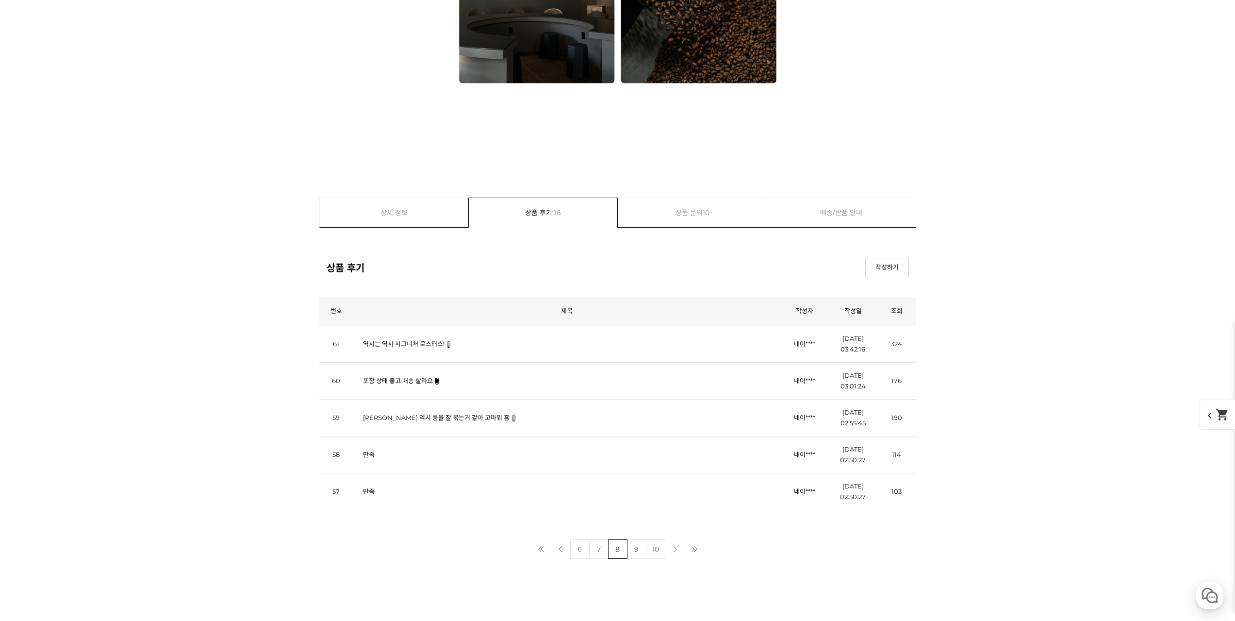
scroll to position [9795, 0]
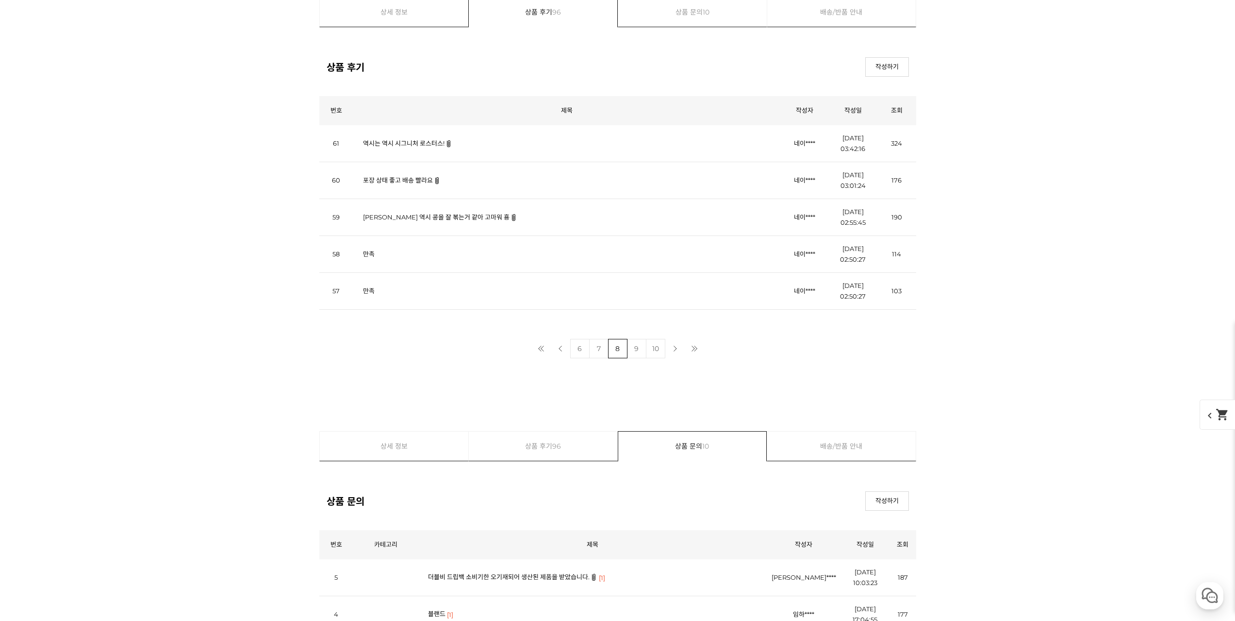
click at [658, 349] on link "10" at bounding box center [655, 348] width 19 height 19
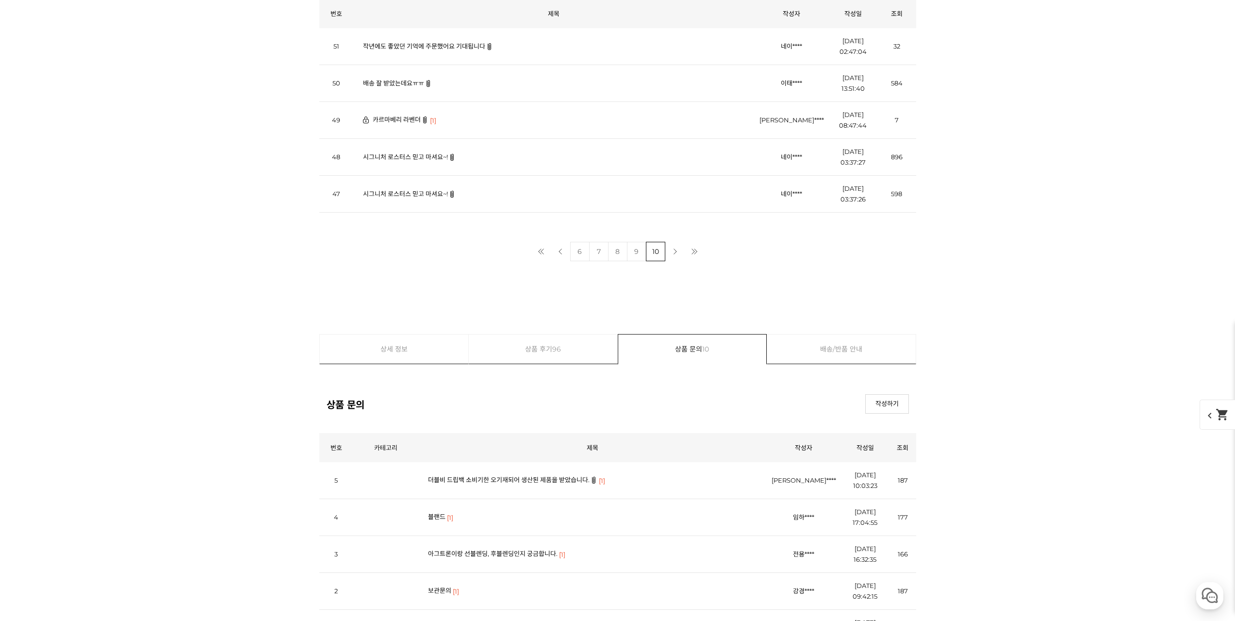
click at [388, 119] on link "카르마베리 라벤더" at bounding box center [397, 119] width 48 height 8
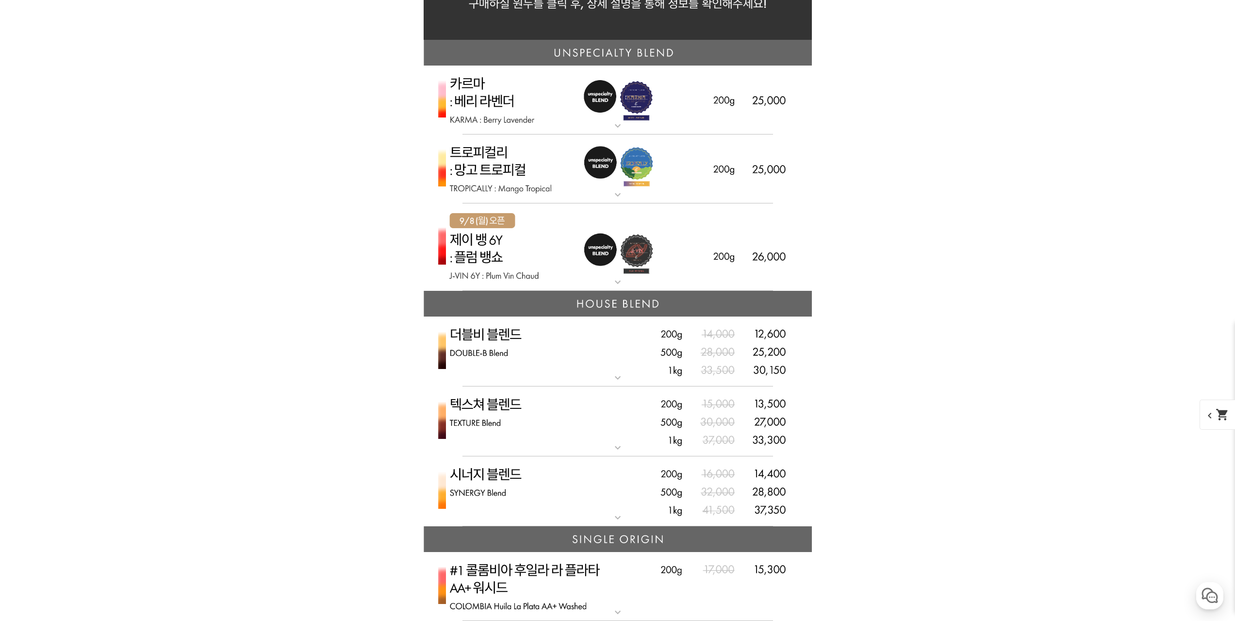
scroll to position [2207, 0]
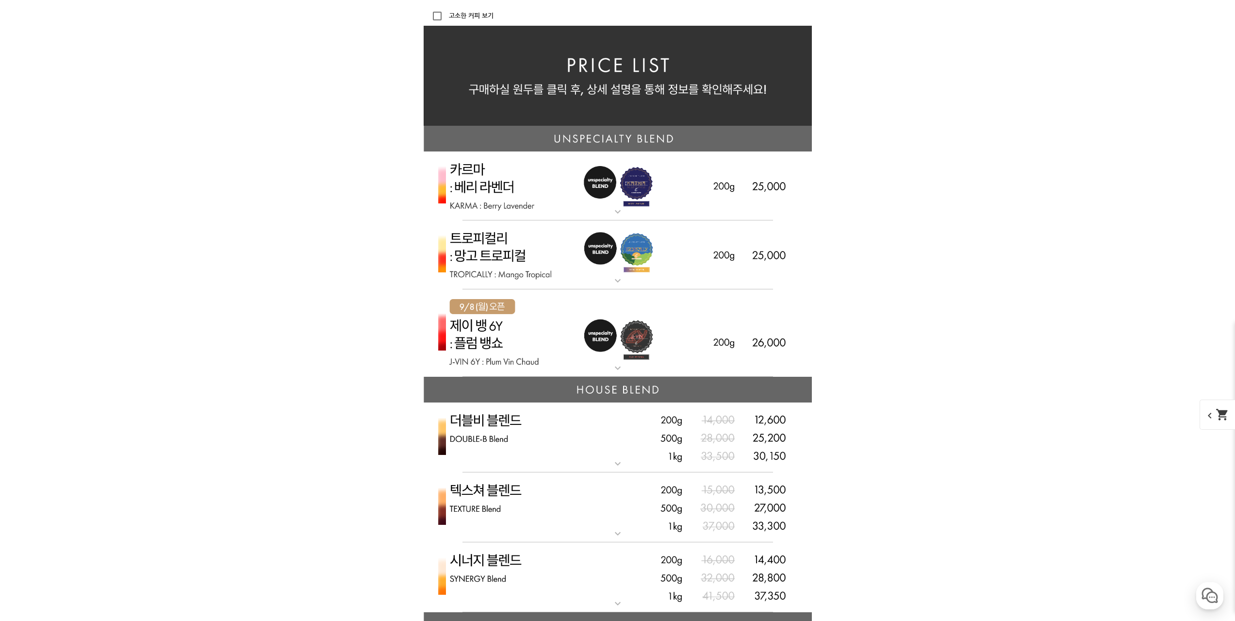
click at [617, 280] on mat-icon "expand_more" at bounding box center [617, 281] width 19 height 12
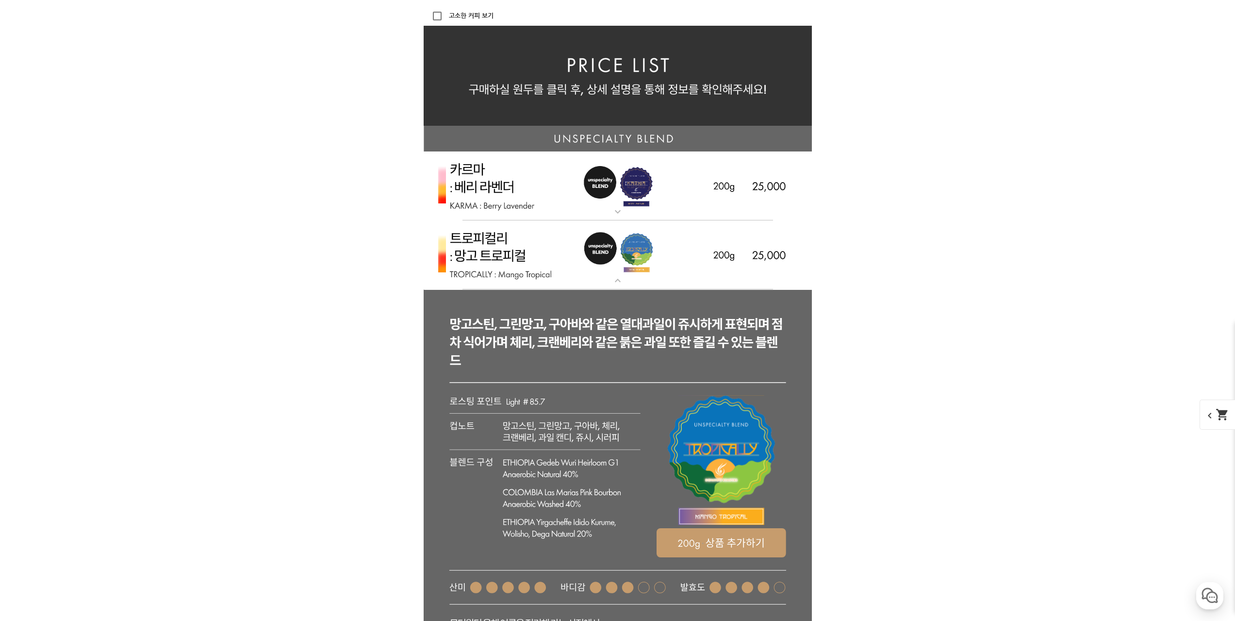
click at [617, 213] on mat-icon "expand_more" at bounding box center [617, 212] width 19 height 12
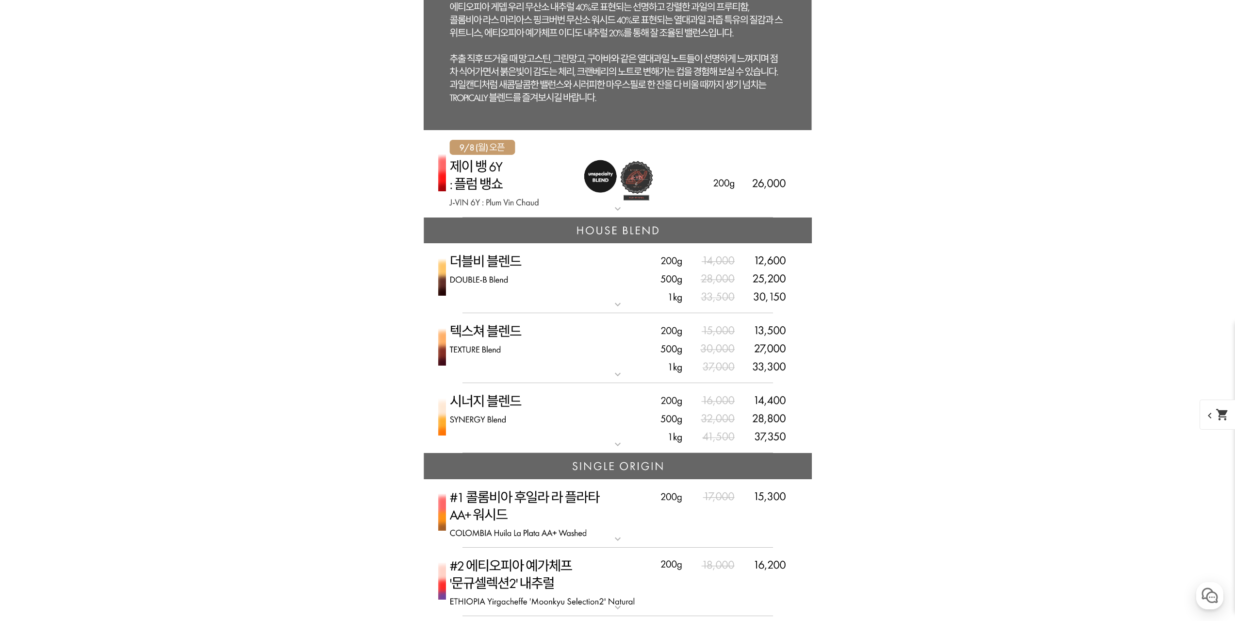
scroll to position [3420, 0]
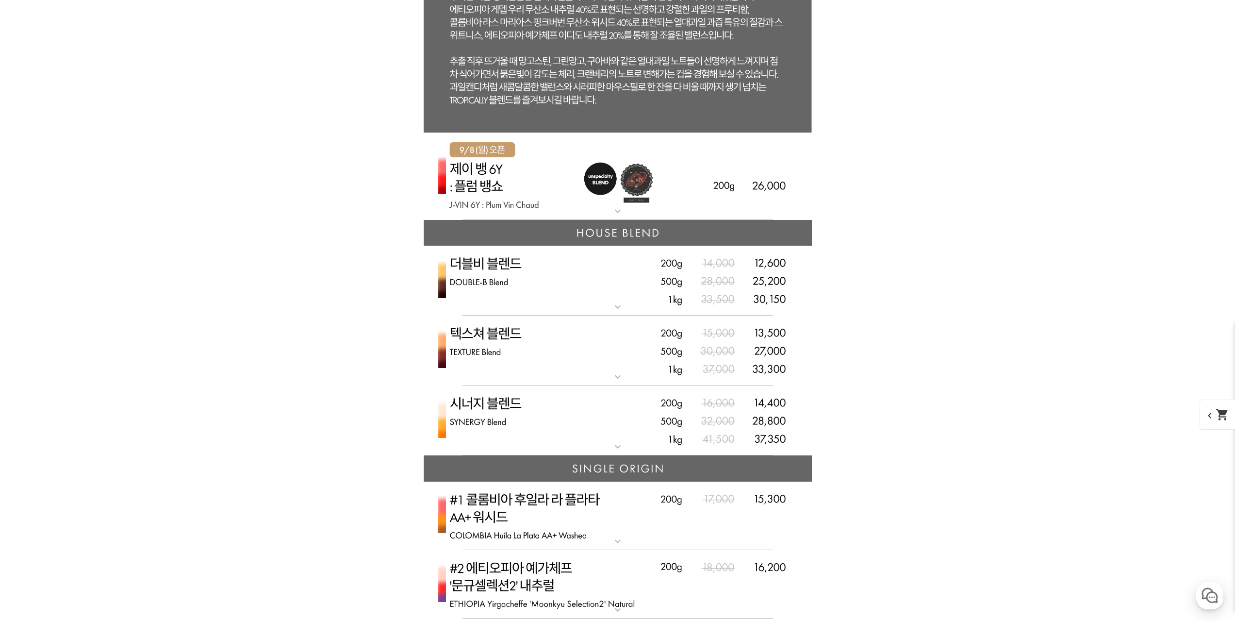
click at [621, 212] on mat-icon "expand_more" at bounding box center [617, 211] width 19 height 12
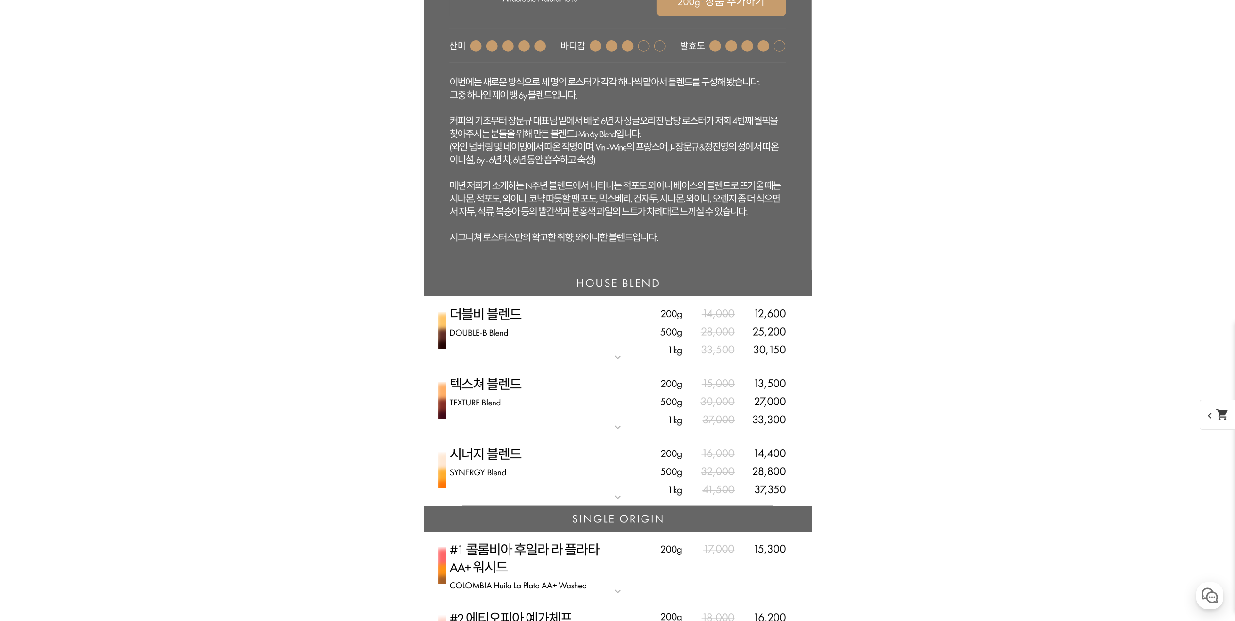
scroll to position [4002, 0]
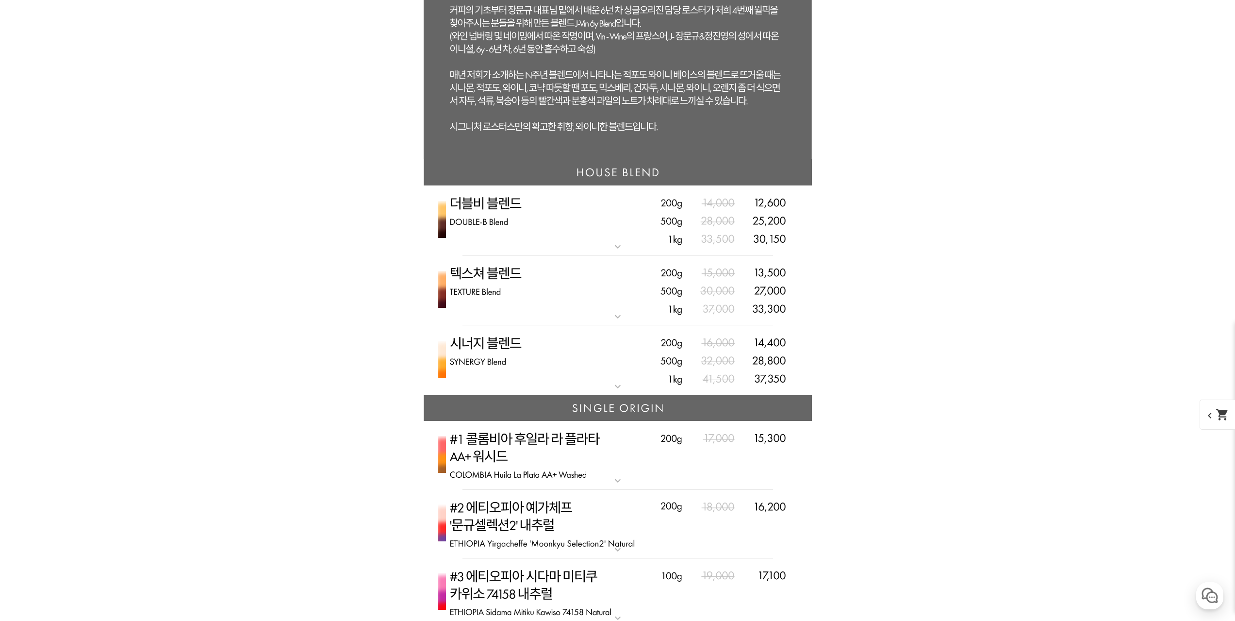
click at [617, 252] on mat-icon "expand_more" at bounding box center [617, 247] width 19 height 12
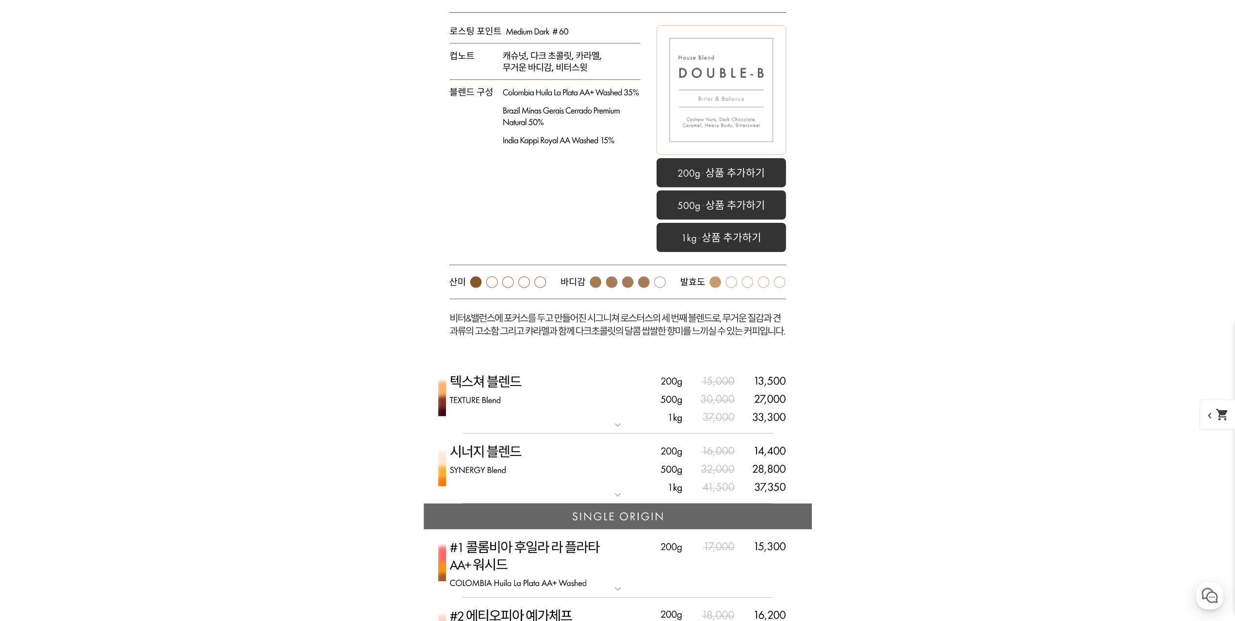
scroll to position [4391, 0]
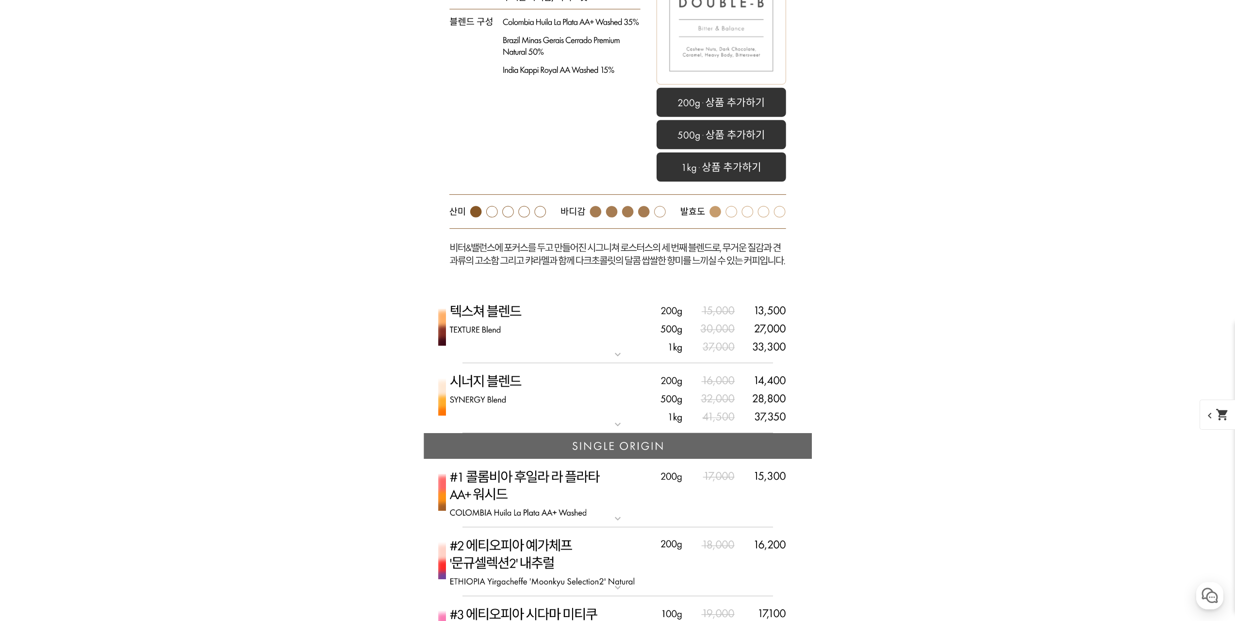
click at [617, 351] on mat-icon "expand_more" at bounding box center [617, 354] width 19 height 12
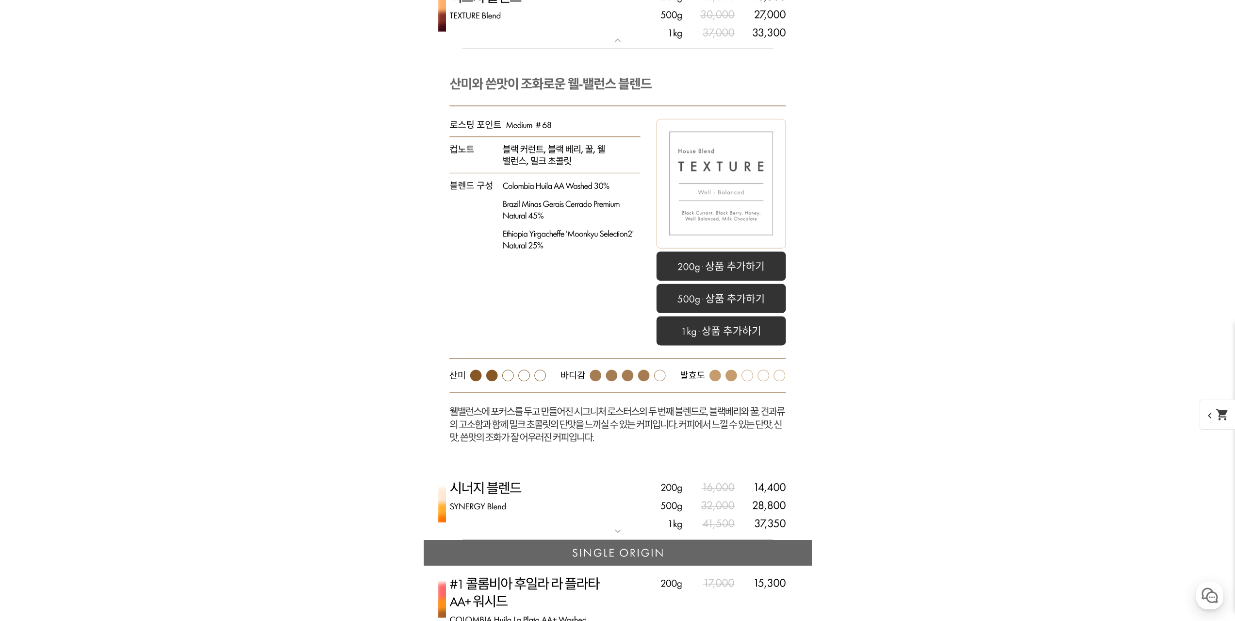
scroll to position [4827, 0]
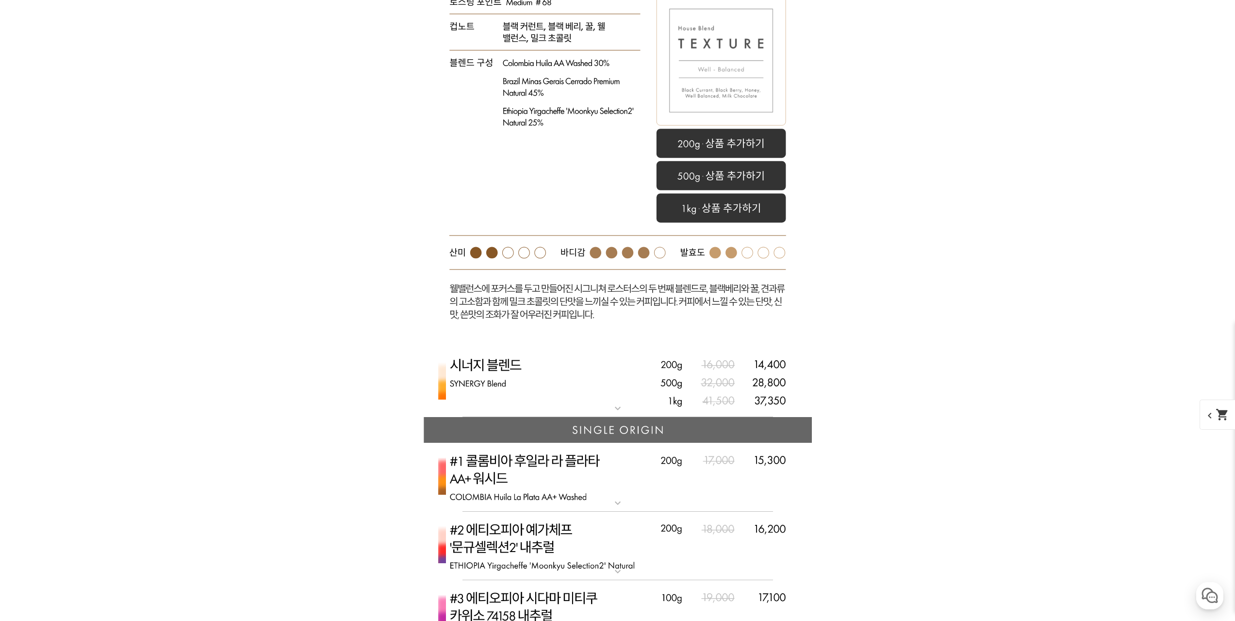
click at [619, 413] on mat-icon "expand_more" at bounding box center [617, 408] width 19 height 12
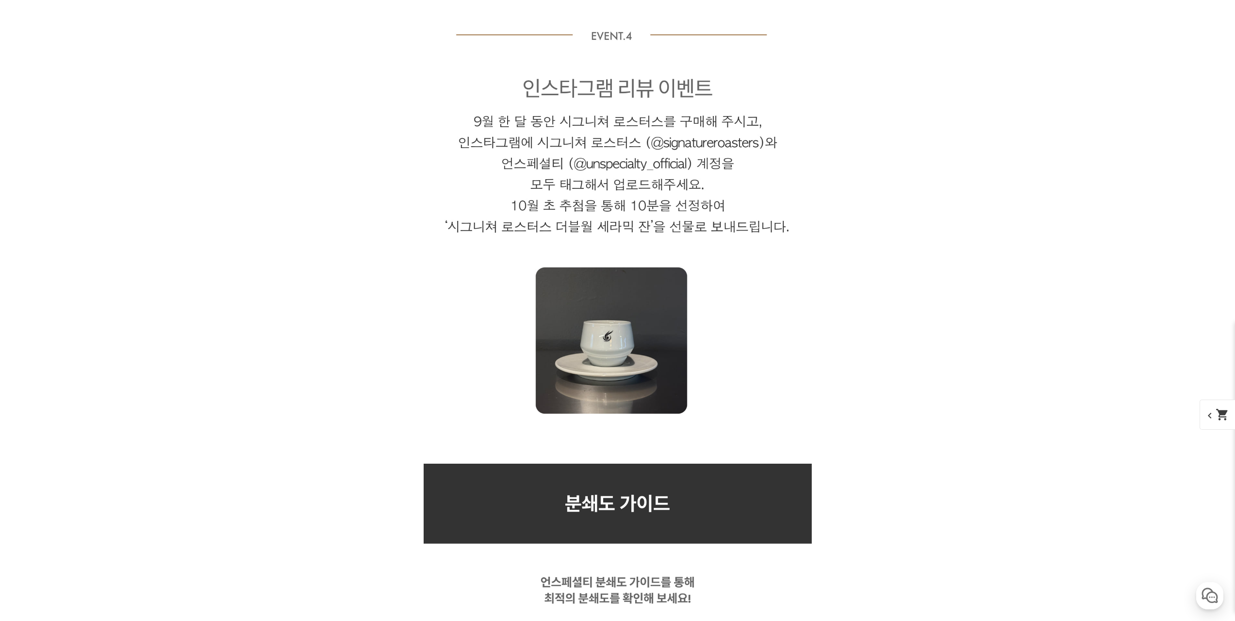
scroll to position [10618, 0]
